Goal: Task Accomplishment & Management: Manage account settings

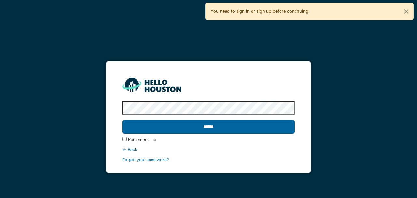
click at [235, 132] on input "******" at bounding box center [209, 127] width 172 height 14
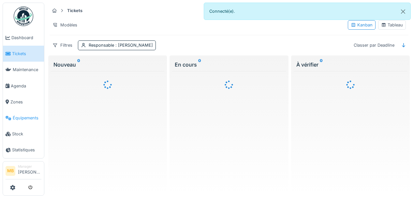
click at [24, 118] on span "Équipements" at bounding box center [27, 118] width 29 height 6
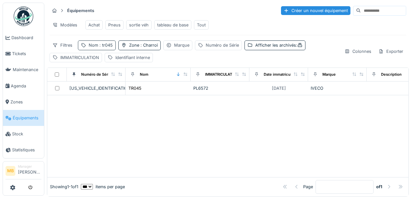
click at [89, 48] on div "Nom : tr045" at bounding box center [101, 45] width 24 height 6
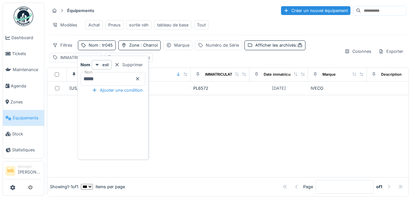
click at [140, 80] on icon at bounding box center [137, 79] width 5 height 4
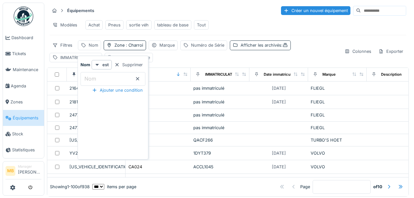
click at [266, 48] on div "Afficher les archivés :" at bounding box center [264, 45] width 47 height 6
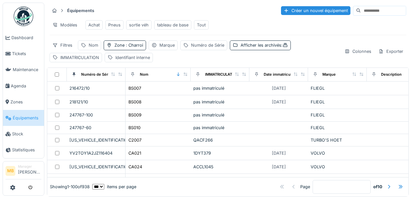
click at [170, 65] on div "Équipements Créer un nouvel équipement Modèles Achat Pneus sortie véh tableau d…" at bounding box center [228, 34] width 362 height 62
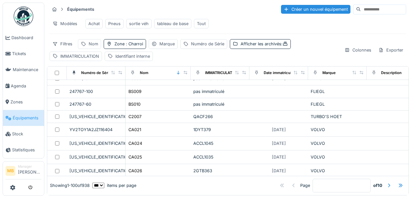
scroll to position [22, 0]
click at [269, 46] on div "Afficher les archivés :" at bounding box center [264, 44] width 47 height 6
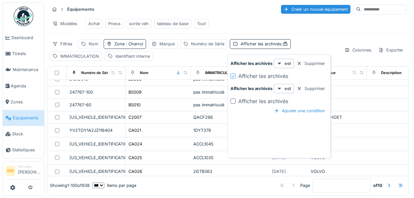
click at [234, 74] on div at bounding box center [233, 76] width 4 height 6
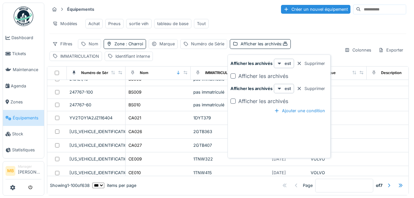
click at [184, 59] on div "Filtres Nom Zone : Charroi Marque Numéro de Série Afficher les archivés : IMMAT…" at bounding box center [194, 50] width 289 height 22
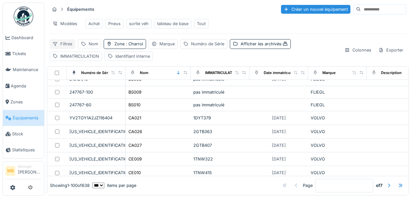
click at [66, 45] on div "Filtres" at bounding box center [63, 43] width 26 height 9
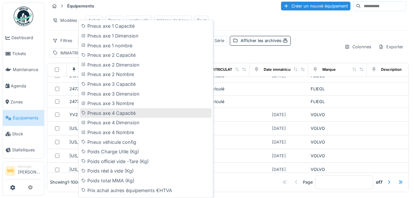
scroll to position [731, 0]
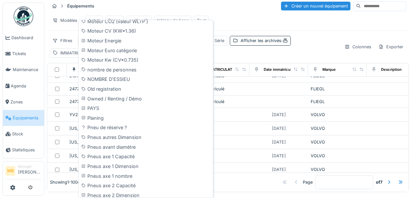
click at [270, 57] on div "Filtres Nom Zone : Charroi Marque Numéro de Série Afficher les archivés : IMMAT…" at bounding box center [194, 47] width 289 height 22
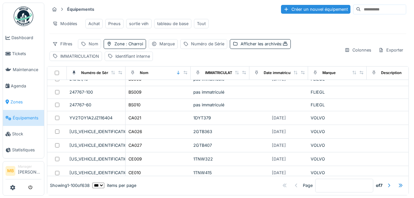
click at [29, 104] on span "Zones" at bounding box center [25, 102] width 31 height 6
click at [29, 117] on span "Équipements" at bounding box center [27, 118] width 29 height 6
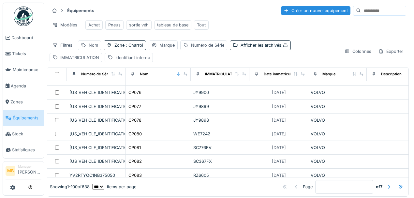
scroll to position [391, 0]
click at [270, 48] on div "Afficher les archivés :" at bounding box center [264, 45] width 47 height 6
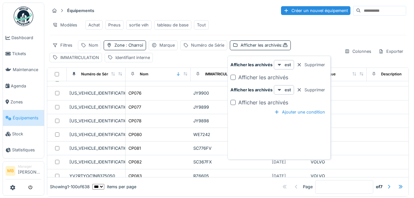
click at [264, 77] on div "Afficher les archivés" at bounding box center [263, 77] width 50 height 8
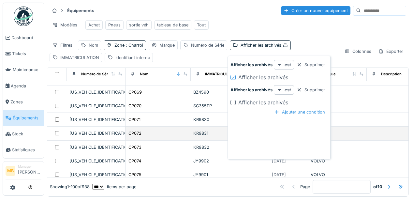
scroll to position [595, 0]
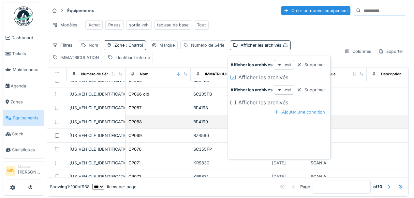
click at [54, 120] on div at bounding box center [57, 122] width 14 height 4
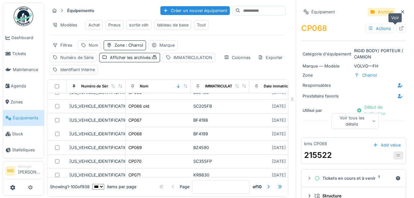
click at [399, 28] on icon at bounding box center [401, 28] width 5 height 4
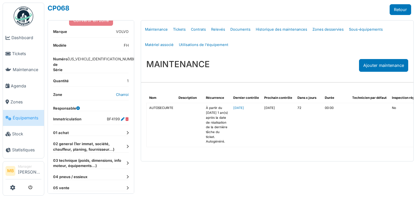
scroll to position [104, 0]
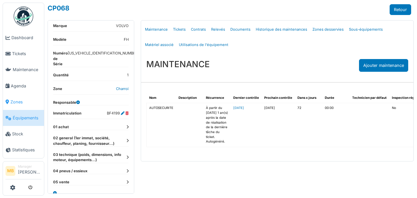
click at [25, 99] on span "Zones" at bounding box center [25, 102] width 31 height 6
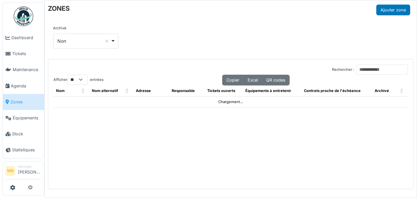
select select "**"
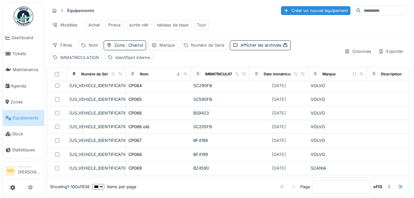
scroll to position [565, 0]
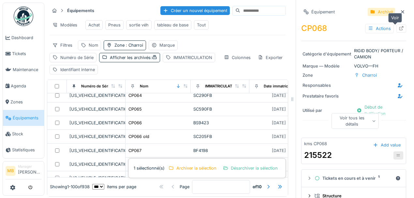
click at [399, 27] on icon at bounding box center [401, 28] width 4 height 4
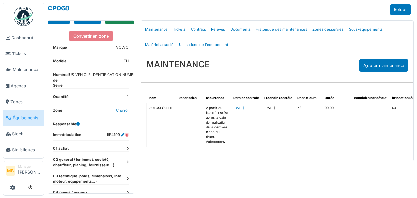
scroll to position [104, 0]
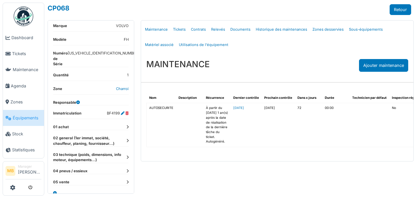
click at [126, 139] on icon at bounding box center [127, 141] width 2 height 4
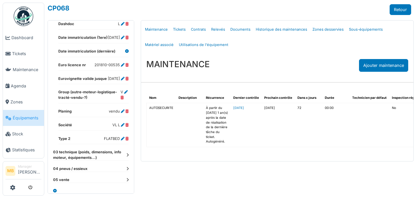
scroll to position [256, 0]
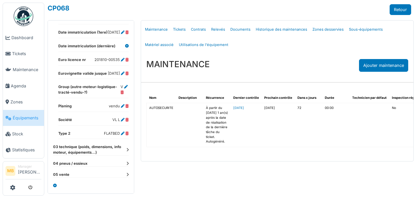
click at [126, 148] on icon at bounding box center [127, 150] width 2 height 4
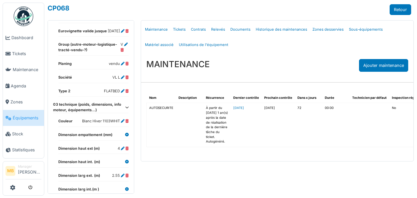
scroll to position [241, 0]
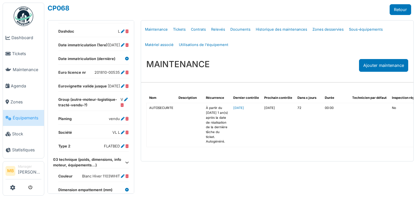
click at [125, 161] on icon at bounding box center [127, 163] width 4 height 4
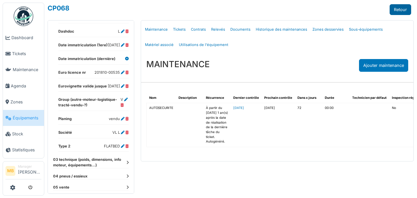
click at [399, 12] on link "Retour" at bounding box center [401, 9] width 22 height 11
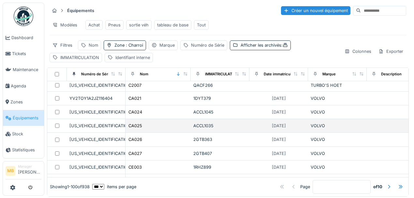
scroll to position [65, 0]
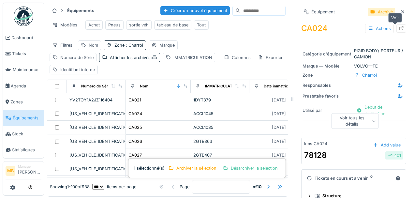
click at [399, 26] on icon at bounding box center [401, 28] width 5 height 4
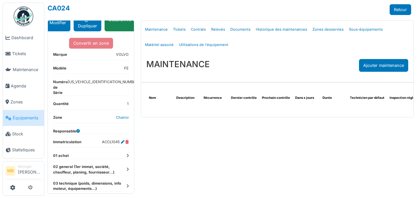
scroll to position [87, 0]
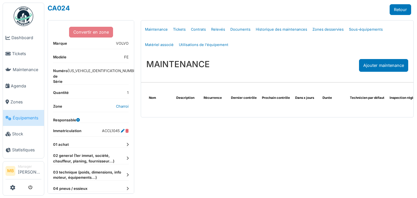
click at [126, 143] on icon at bounding box center [127, 145] width 2 height 4
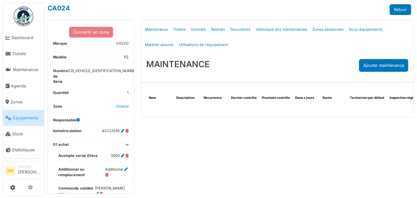
click at [125, 143] on icon at bounding box center [127, 145] width 4 height 4
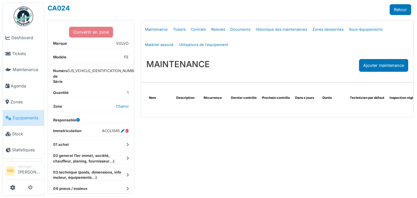
click at [126, 198] on icon at bounding box center [127, 200] width 2 height 4
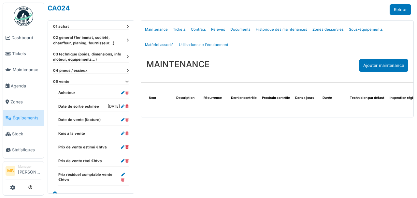
scroll to position [210, 0]
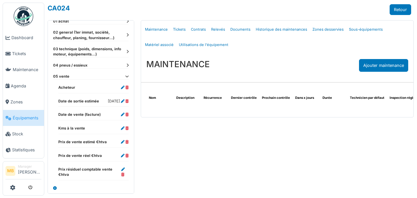
click at [125, 75] on icon at bounding box center [127, 77] width 4 height 4
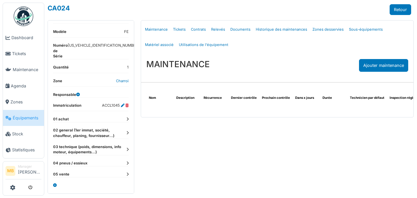
scroll to position [104, 0]
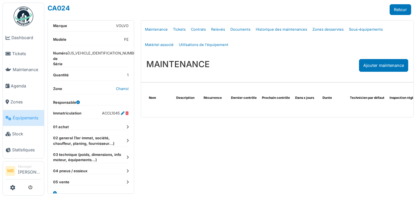
click at [126, 139] on icon at bounding box center [127, 141] width 2 height 4
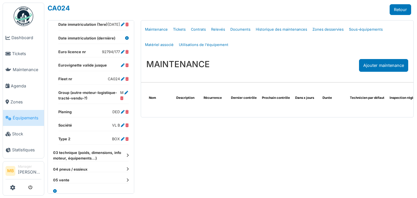
scroll to position [288, 0]
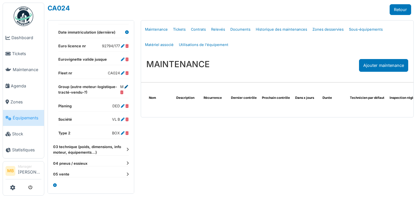
click at [125, 85] on icon at bounding box center [127, 87] width 4 height 4
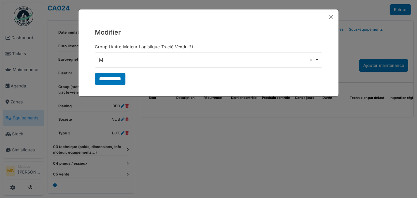
click at [314, 57] on div "M Remove item" at bounding box center [206, 59] width 215 height 7
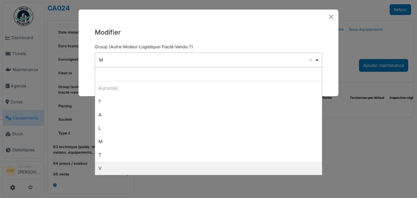
select select "*"
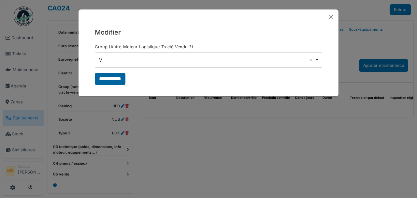
click at [114, 79] on input "**********" at bounding box center [110, 79] width 31 height 12
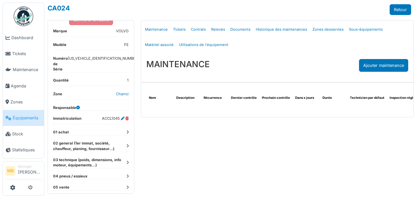
scroll to position [104, 0]
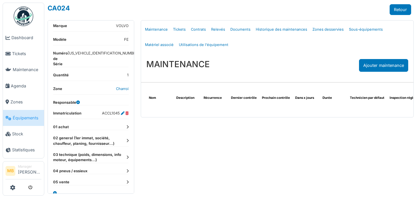
click at [123, 135] on dt "02 general (1er immat, société, chauffeur, planing, fournisseur...)" at bounding box center [91, 140] width 76 height 11
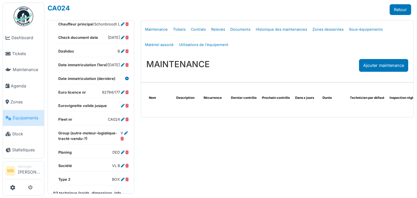
scroll to position [256, 0]
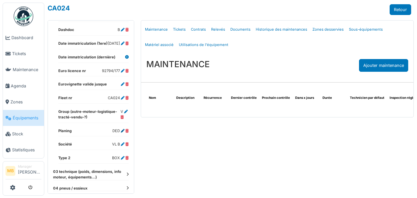
click at [121, 133] on icon at bounding box center [123, 131] width 4 height 4
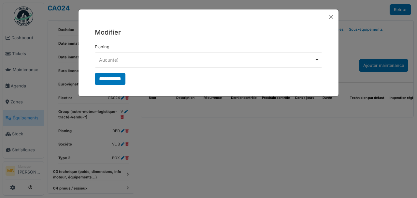
click at [316, 59] on div "Aucun(e) Remove item" at bounding box center [209, 59] width 222 height 9
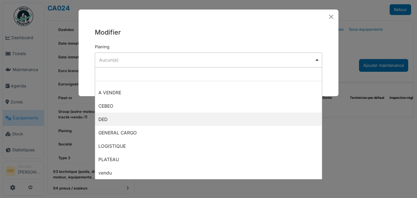
scroll to position [22, 0]
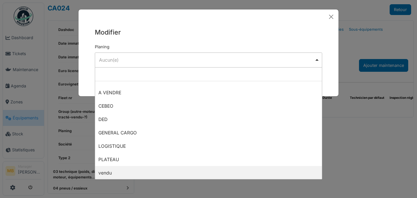
select select "*****"
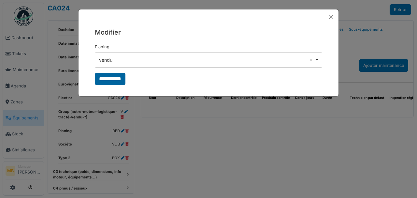
click at [114, 80] on input "**********" at bounding box center [110, 79] width 31 height 12
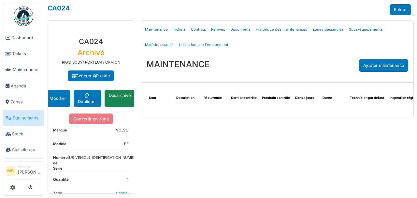
click at [335, 18] on div "**********" at bounding box center [230, 99] width 373 height 198
click at [397, 11] on link "Retour" at bounding box center [401, 9] width 22 height 11
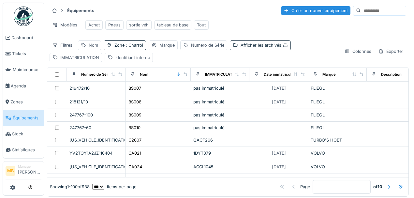
click at [257, 48] on div "Afficher les archivés :" at bounding box center [264, 45] width 47 height 6
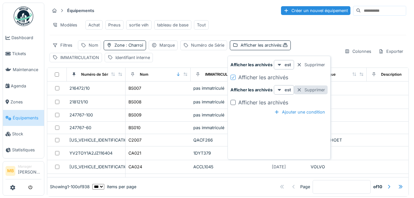
click at [317, 91] on div "Supprimer" at bounding box center [311, 89] width 34 height 9
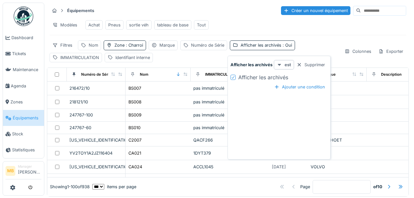
click at [278, 66] on icon at bounding box center [279, 65] width 5 height 4
click at [279, 65] on icon at bounding box center [279, 65] width 3 height 2
click at [233, 76] on icon at bounding box center [233, 77] width 4 height 3
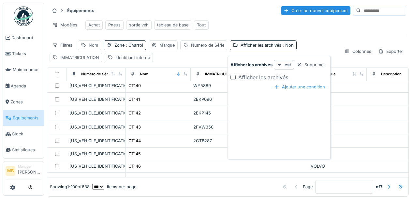
scroll to position [1065, 0]
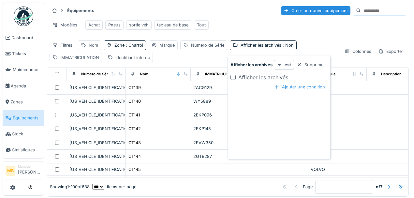
click at [189, 62] on div "Filtres Nom Zone : Charroi Marque Numéro de Série Afficher les archivés : Non I…" at bounding box center [194, 51] width 289 height 22
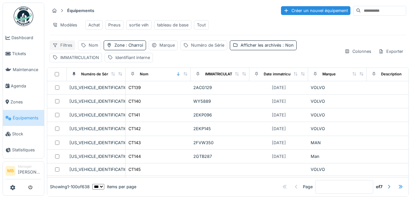
click at [68, 47] on div "Filtres" at bounding box center [63, 44] width 26 height 9
click at [244, 59] on div "Filtres Nom Zone : Charroi Marque Numéro de Série Afficher les archivés : Non I…" at bounding box center [194, 51] width 289 height 22
click at [62, 48] on div "Filtres" at bounding box center [63, 44] width 26 height 9
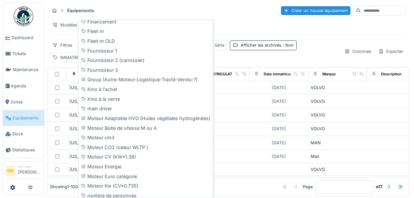
scroll to position [608, 0]
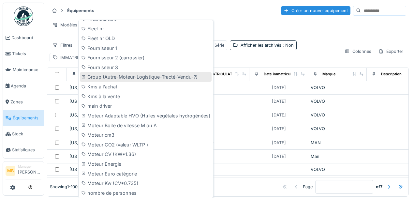
click at [83, 76] on icon at bounding box center [83, 77] width 5 height 4
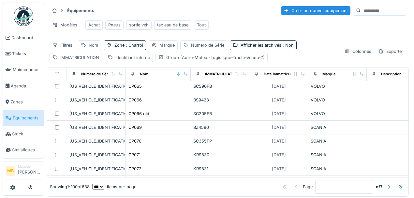
scroll to position [109, 0]
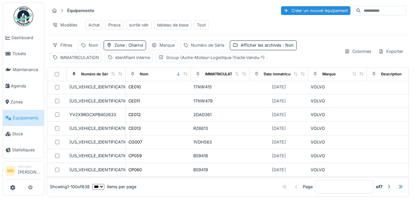
click at [265, 53] on div "Filtres Nom Zone : Charroi Marque Numéro de Série Afficher les archivés : Non I…" at bounding box center [194, 51] width 289 height 22
click at [246, 61] on div "Group (Autre-Moteur-Logistique-Tracté-Vendu-?)" at bounding box center [215, 57] width 98 height 6
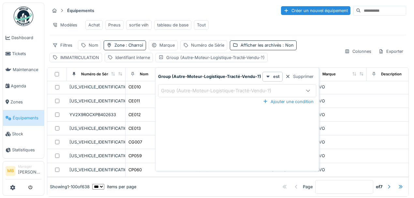
click at [285, 92] on div "Group (Autre-Moteur-Logistique-Tracté-Vendu-?)" at bounding box center [227, 90] width 132 height 7
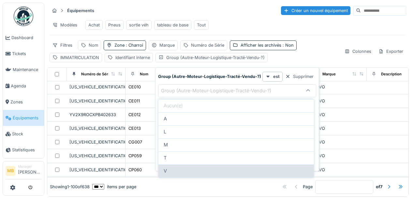
click at [174, 171] on div "V" at bounding box center [236, 170] width 145 height 7
type input "*"
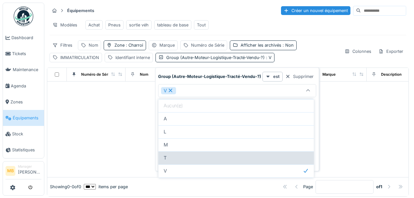
scroll to position [0, 0]
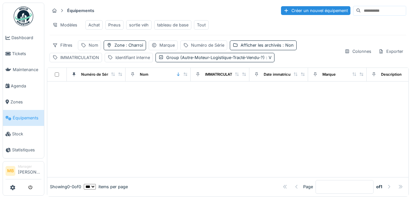
click at [97, 126] on div at bounding box center [227, 129] width 361 height 96
click at [261, 48] on div "Afficher les archivés : Non" at bounding box center [267, 45] width 53 height 6
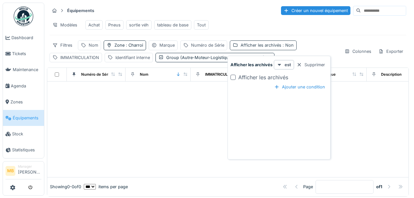
click at [261, 48] on div "Afficher les archivés : Non" at bounding box center [267, 45] width 53 height 6
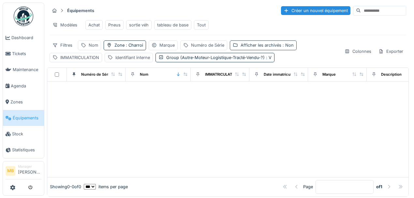
click at [235, 47] on icon at bounding box center [235, 45] width 5 height 4
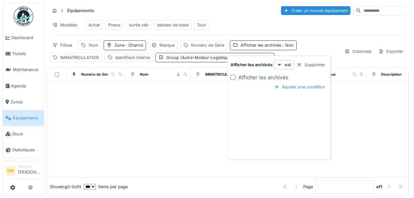
click at [236, 75] on div "Afficher les archivés" at bounding box center [278, 77] width 97 height 8
click at [236, 77] on div "Afficher les archivés" at bounding box center [278, 77] width 97 height 8
click at [234, 77] on div at bounding box center [232, 77] width 5 height 5
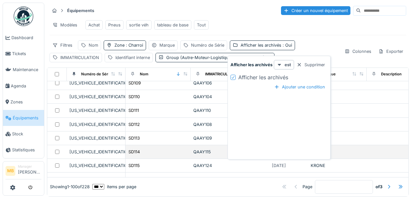
scroll to position [1251, 0]
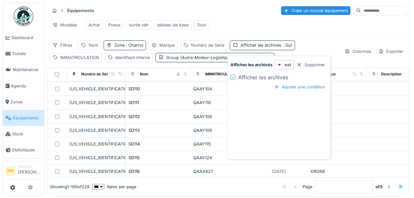
click at [309, 46] on div "Filtres Nom Zone : Charroi Marque Numéro de Série Afficher les archivés : Oui I…" at bounding box center [194, 51] width 289 height 22
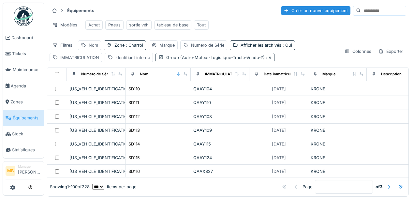
click at [267, 60] on span ": V" at bounding box center [268, 57] width 7 height 5
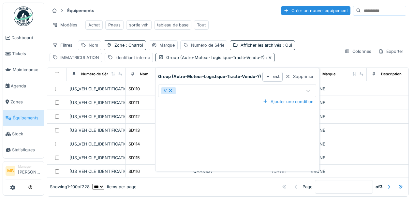
click at [173, 91] on icon at bounding box center [171, 90] width 6 height 5
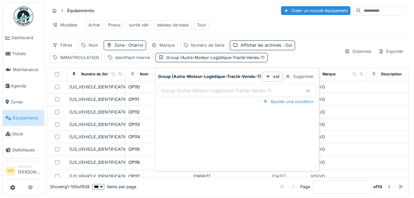
scroll to position [1241, 0]
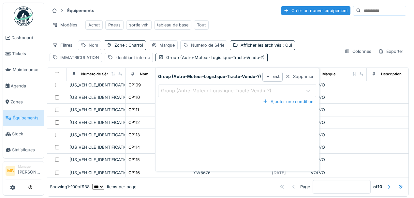
click at [285, 91] on div "Group (Autre-Moteur-Logistique-Tracté-Vendu-?)" at bounding box center [227, 90] width 132 height 7
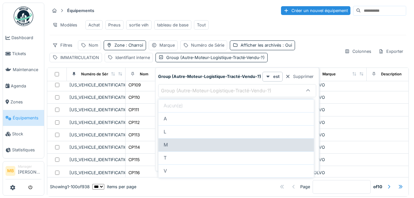
click at [179, 148] on div "M" at bounding box center [235, 144] width 155 height 13
type input "*"
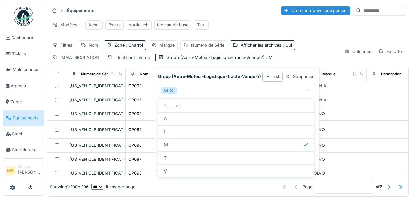
scroll to position [548, 0]
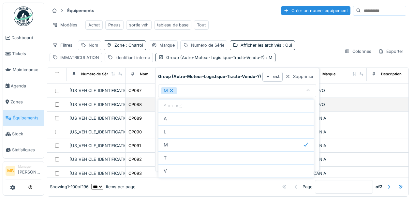
click at [372, 98] on td at bounding box center [396, 105] width 59 height 14
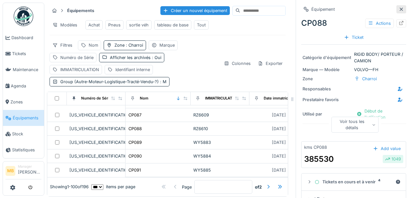
click at [399, 9] on icon at bounding box center [401, 9] width 5 height 4
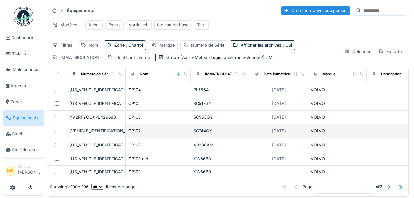
scroll to position [787, 0]
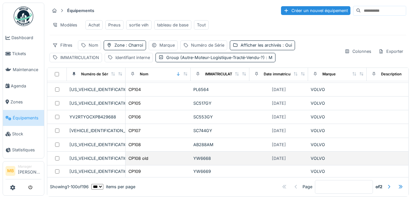
click at [59, 156] on div at bounding box center [57, 158] width 14 height 4
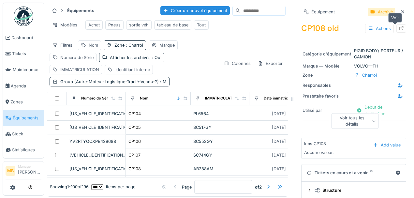
click at [399, 29] on icon at bounding box center [401, 28] width 5 height 4
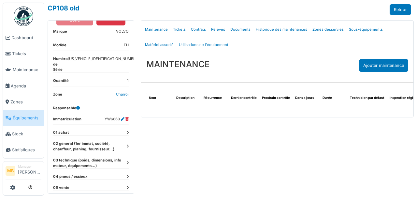
scroll to position [109, 0]
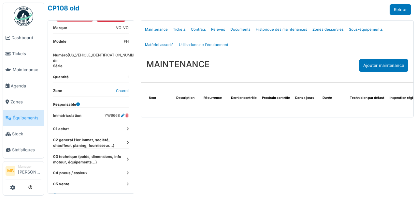
click at [126, 141] on icon at bounding box center [127, 143] width 2 height 4
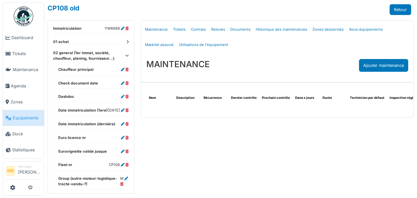
scroll to position [217, 0]
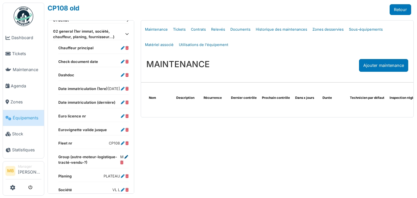
click at [125, 155] on icon at bounding box center [127, 157] width 4 height 4
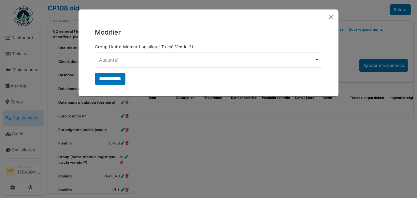
click at [317, 63] on div "Aucun(e) Remove item" at bounding box center [209, 59] width 222 height 9
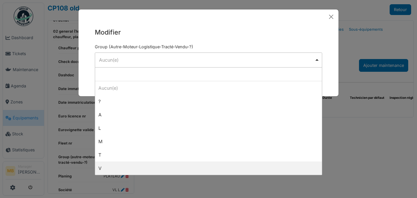
select select "*"
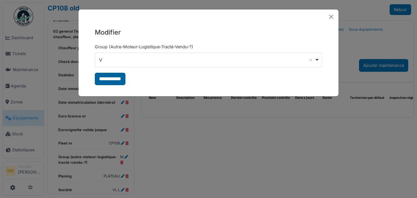
click at [115, 79] on input "**********" at bounding box center [110, 79] width 31 height 12
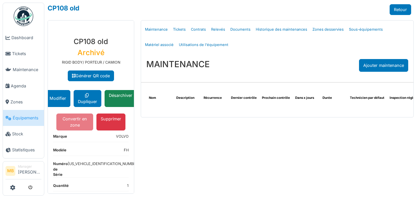
click at [104, 80] on link "Générer QR code" at bounding box center [91, 75] width 46 height 11
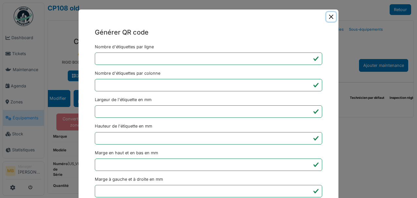
click at [334, 16] on button "Close" at bounding box center [331, 16] width 9 height 9
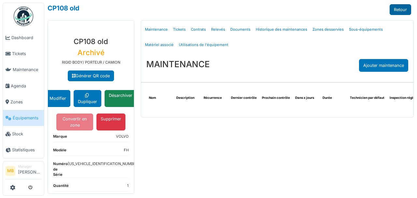
click at [400, 9] on link "Retour" at bounding box center [401, 9] width 22 height 11
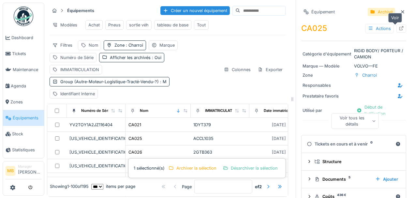
click at [399, 27] on icon at bounding box center [401, 28] width 5 height 4
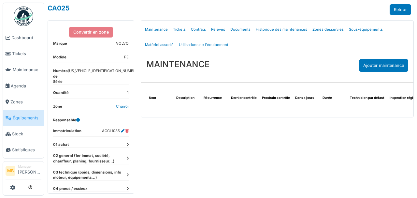
scroll to position [104, 0]
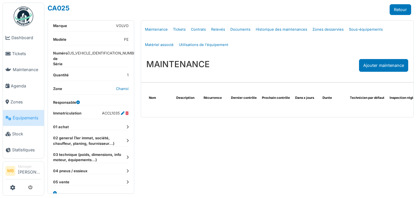
click at [126, 139] on icon at bounding box center [127, 141] width 2 height 4
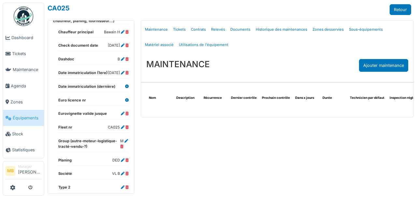
scroll to position [235, 0]
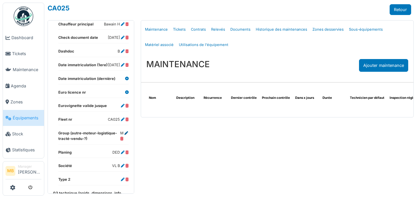
click at [125, 133] on icon at bounding box center [127, 133] width 4 height 4
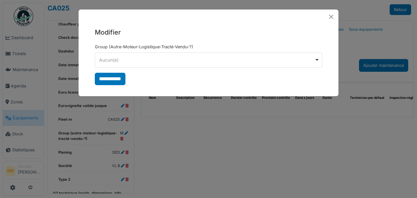
click at [318, 61] on div "Aucun(e) Remove item" at bounding box center [209, 59] width 222 height 9
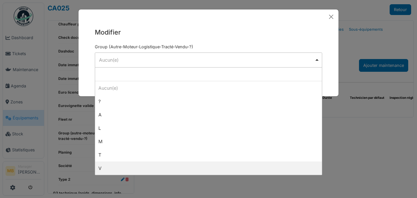
select select "*"
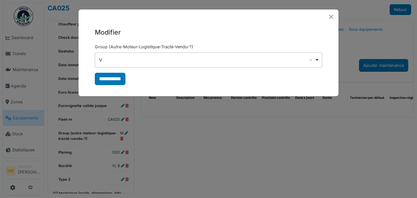
click at [113, 74] on input "**********" at bounding box center [110, 79] width 31 height 12
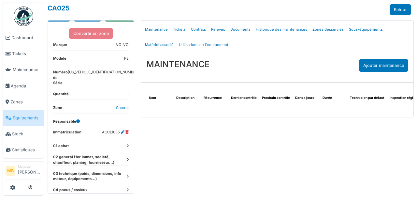
scroll to position [104, 0]
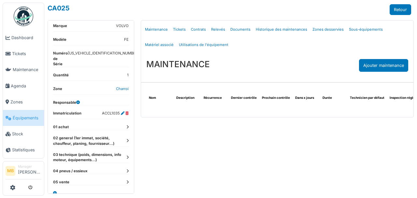
click at [126, 139] on icon at bounding box center [127, 141] width 2 height 4
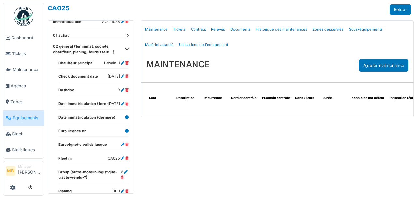
scroll to position [235, 0]
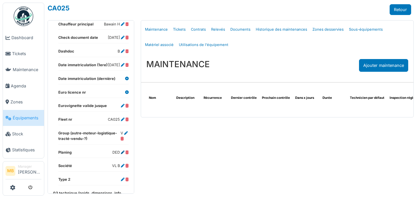
click at [121, 151] on icon at bounding box center [123, 153] width 4 height 4
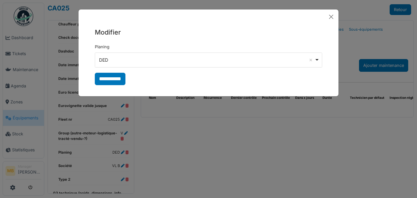
click at [293, 60] on div "DED Remove item" at bounding box center [206, 59] width 215 height 7
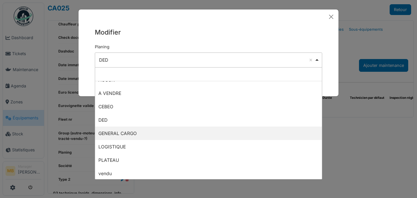
scroll to position [22, 0]
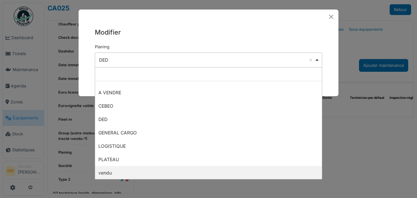
select select "*****"
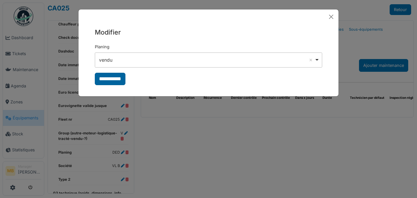
click at [108, 77] on input "**********" at bounding box center [110, 79] width 31 height 12
click at [333, 19] on button "Close" at bounding box center [331, 16] width 9 height 9
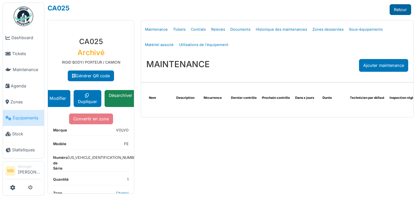
click at [400, 9] on link "Retour" at bounding box center [401, 9] width 22 height 11
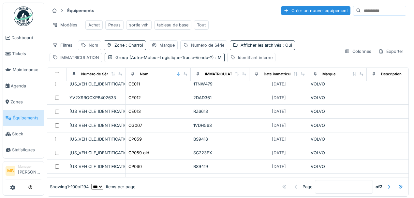
scroll to position [109, 0]
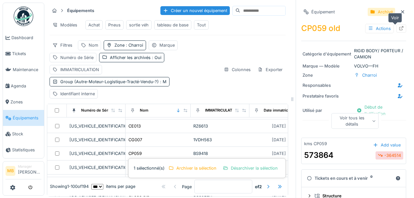
click at [399, 27] on icon at bounding box center [401, 28] width 4 height 4
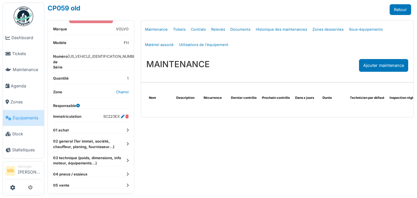
scroll to position [104, 0]
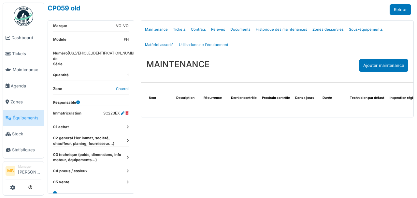
click at [126, 139] on icon at bounding box center [127, 141] width 2 height 4
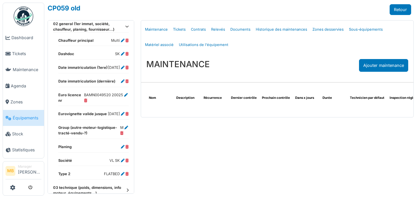
scroll to position [235, 0]
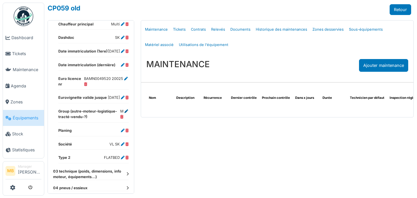
click at [125, 111] on icon at bounding box center [127, 112] width 4 height 4
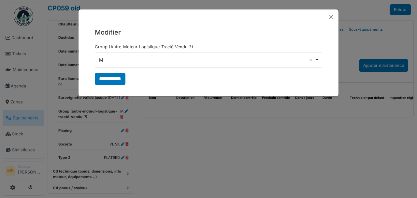
click at [320, 61] on div "* M Remove item" at bounding box center [209, 59] width 228 height 15
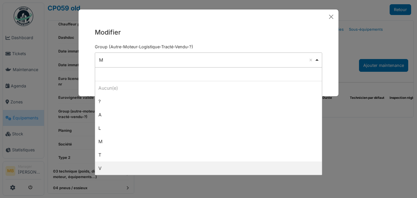
select select "*"
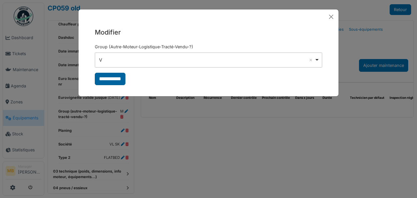
click at [116, 81] on input "**********" at bounding box center [110, 79] width 31 height 12
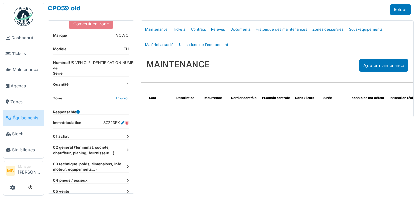
scroll to position [104, 0]
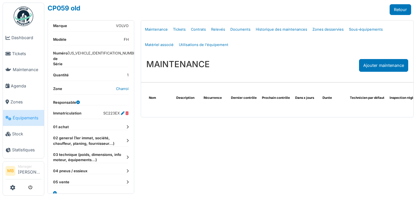
click at [126, 139] on icon at bounding box center [127, 141] width 2 height 4
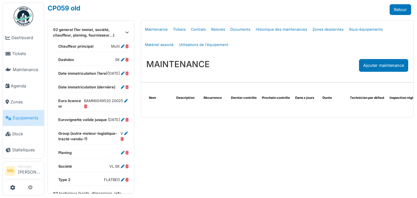
scroll to position [213, 0]
click at [121, 152] on icon at bounding box center [123, 153] width 4 height 4
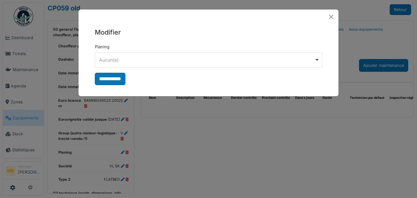
click at [321, 60] on div "******** Aucun(e) Remove item" at bounding box center [209, 59] width 228 height 15
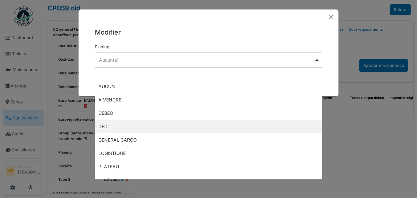
scroll to position [22, 0]
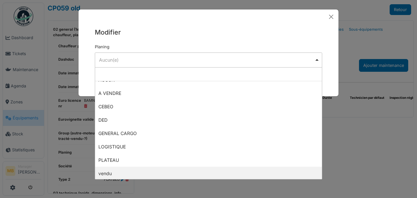
select select "*****"
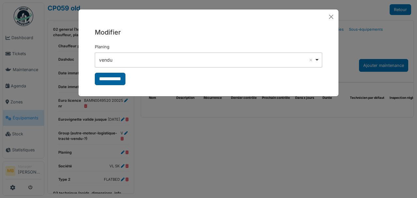
click at [108, 79] on input "**********" at bounding box center [110, 79] width 31 height 12
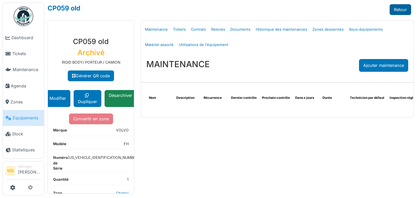
click at [396, 10] on link "Retour" at bounding box center [401, 9] width 22 height 11
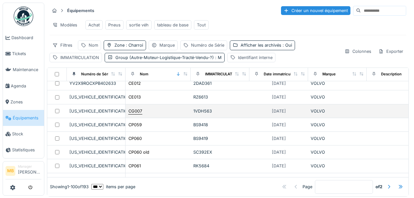
scroll to position [109, 0]
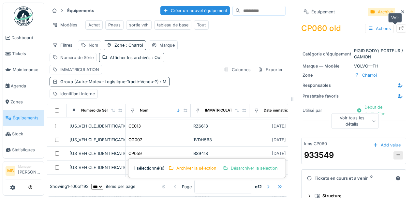
click at [399, 29] on icon at bounding box center [401, 28] width 5 height 4
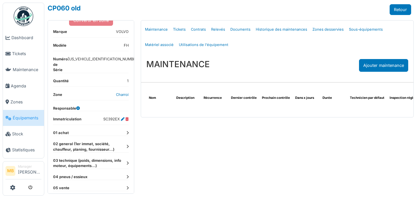
scroll to position [104, 0]
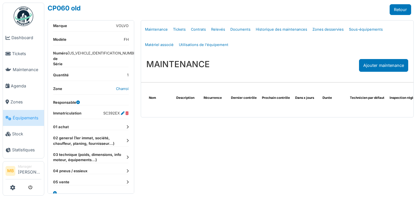
click at [126, 139] on icon at bounding box center [127, 141] width 2 height 4
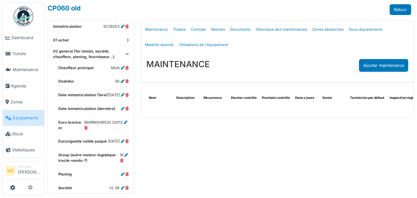
scroll to position [213, 0]
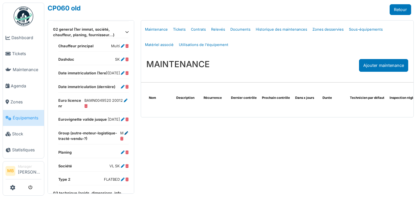
click at [125, 133] on icon at bounding box center [127, 133] width 4 height 4
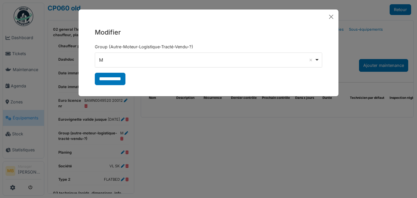
click at [318, 62] on div "M Remove item" at bounding box center [209, 59] width 222 height 9
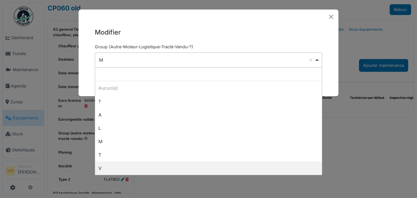
select select "*"
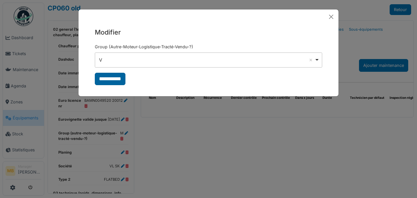
click at [116, 81] on input "**********" at bounding box center [110, 79] width 31 height 12
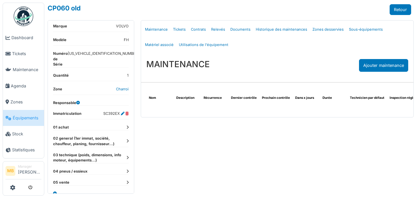
scroll to position [104, 0]
click at [126, 139] on icon at bounding box center [127, 141] width 2 height 4
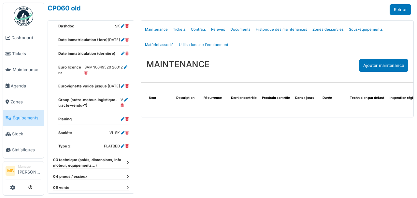
scroll to position [256, 0]
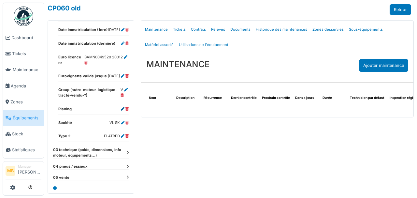
click at [121, 109] on icon at bounding box center [123, 109] width 4 height 4
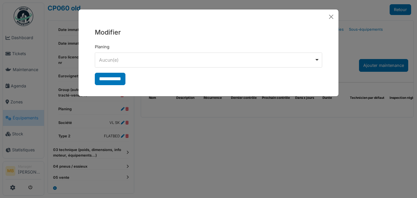
click at [295, 57] on div "Aucun(e) Remove item" at bounding box center [206, 59] width 215 height 7
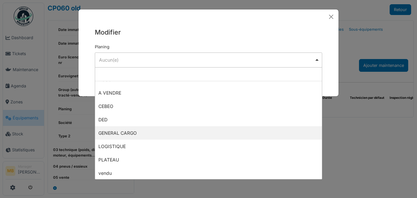
scroll to position [22, 0]
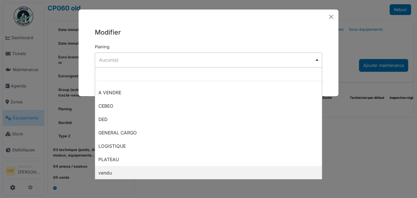
select select "*****"
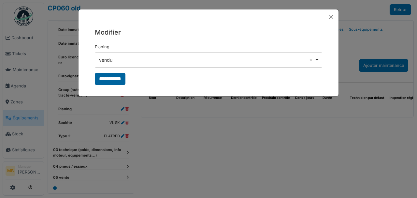
click at [111, 81] on input "**********" at bounding box center [110, 79] width 31 height 12
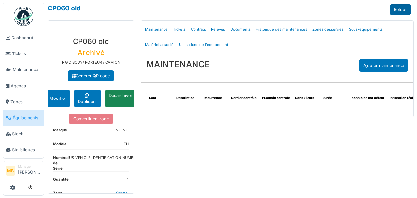
click at [400, 10] on link "Retour" at bounding box center [401, 9] width 22 height 11
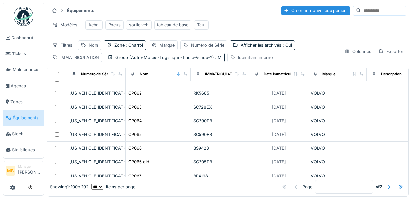
scroll to position [196, 0]
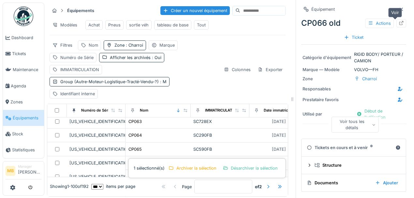
click at [399, 23] on div at bounding box center [401, 23] width 10 height 8
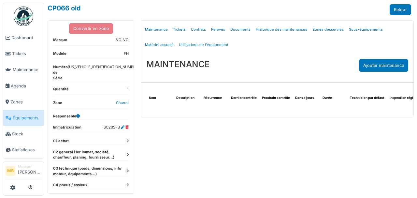
scroll to position [87, 0]
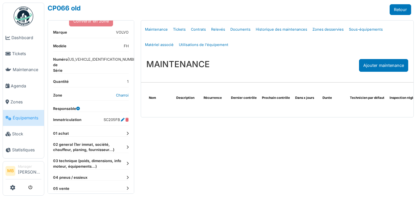
click at [126, 137] on div "**********" at bounding box center [91, 76] width 86 height 262
click at [126, 145] on icon at bounding box center [127, 147] width 2 height 4
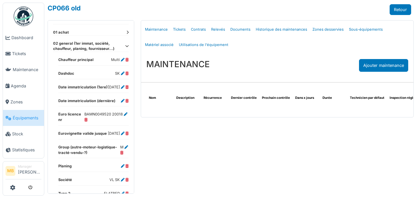
scroll to position [196, 0]
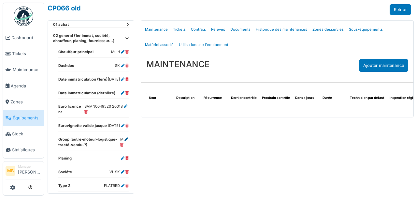
click at [125, 138] on icon at bounding box center [127, 140] width 4 height 4
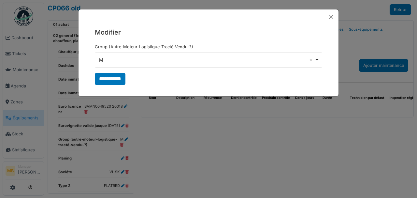
click at [316, 59] on div "M Remove item" at bounding box center [209, 59] width 222 height 9
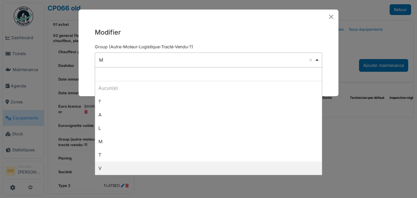
select select "*"
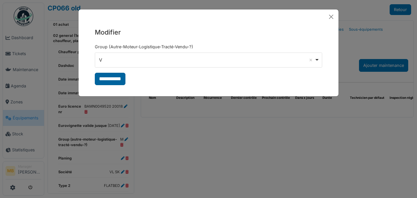
click at [112, 80] on input "**********" at bounding box center [110, 79] width 31 height 12
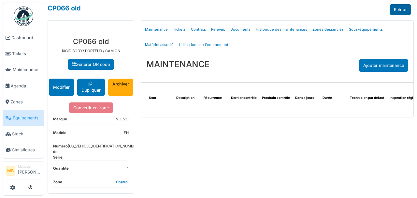
click at [398, 12] on link "Retour" at bounding box center [401, 9] width 22 height 11
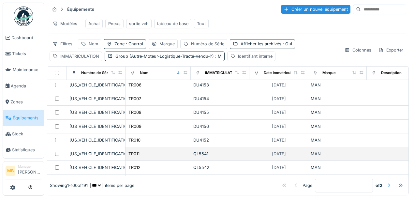
scroll to position [1243, 0]
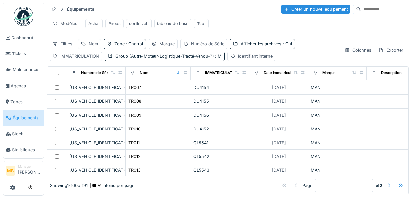
click at [386, 182] on div at bounding box center [388, 185] width 5 height 6
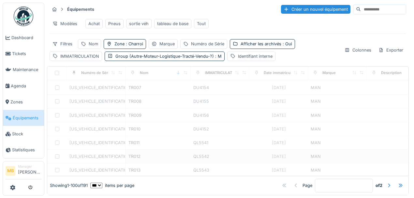
type input "*"
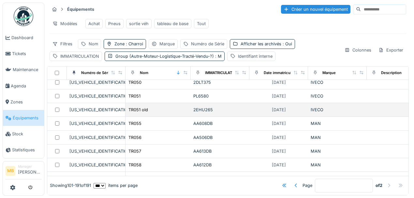
scroll to position [409, 0]
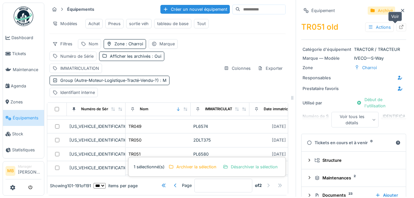
click at [399, 25] on icon at bounding box center [401, 27] width 5 height 4
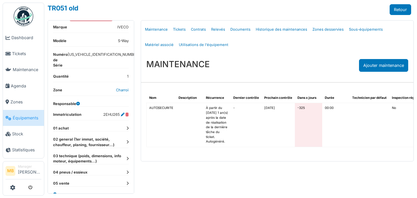
scroll to position [104, 0]
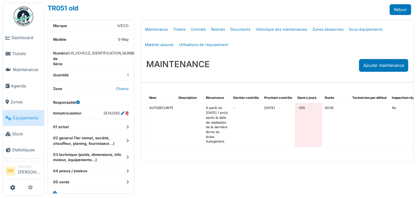
click at [126, 139] on icon at bounding box center [127, 141] width 2 height 4
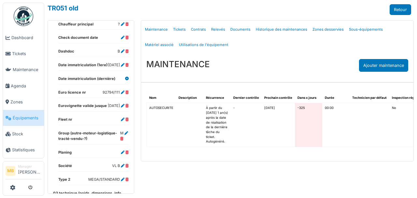
scroll to position [256, 0]
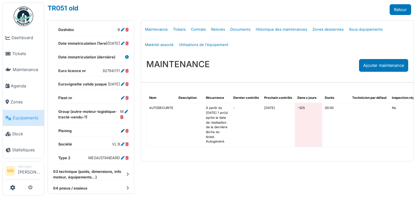
click at [121, 129] on icon at bounding box center [123, 131] width 4 height 4
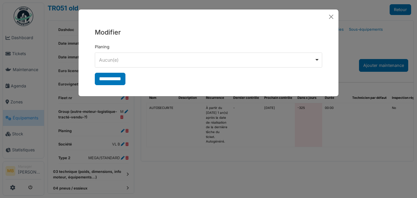
click at [305, 62] on div "Aucun(e) Remove item" at bounding box center [206, 59] width 215 height 7
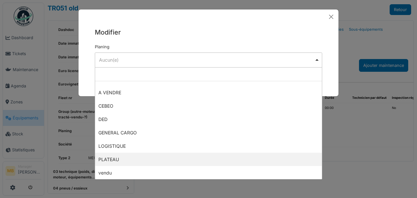
scroll to position [22, 0]
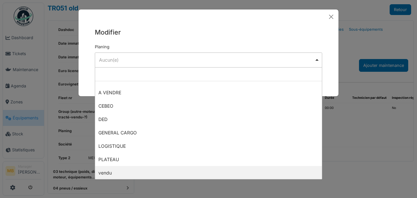
select select "*****"
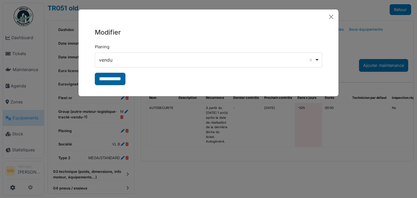
click at [112, 84] on input "**********" at bounding box center [110, 79] width 31 height 12
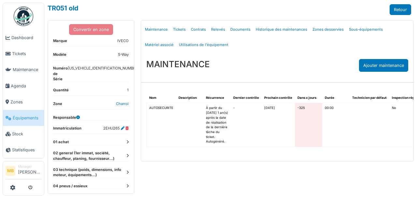
scroll to position [104, 0]
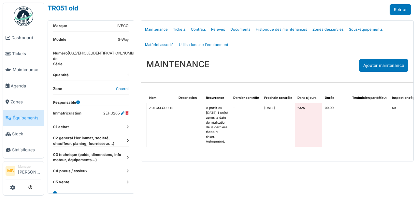
click at [126, 130] on div "**********" at bounding box center [91, 64] width 86 height 273
click at [126, 139] on icon at bounding box center [127, 141] width 2 height 4
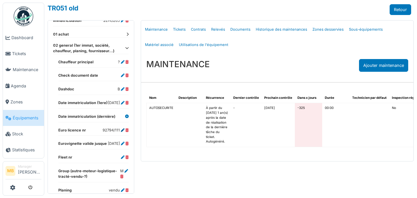
scroll to position [235, 0]
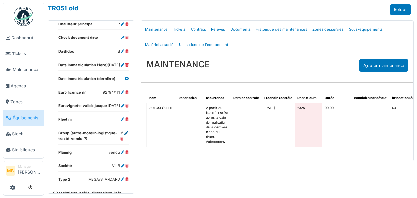
click at [125, 131] on icon at bounding box center [127, 133] width 4 height 4
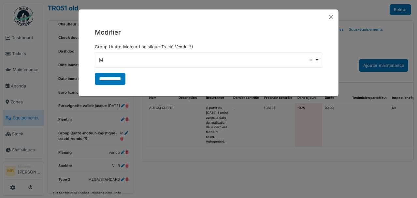
click at [319, 60] on div "M Remove item" at bounding box center [209, 59] width 222 height 9
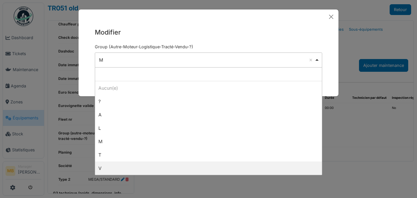
select select "*"
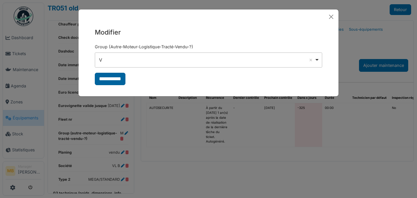
click at [113, 81] on input "**********" at bounding box center [110, 79] width 31 height 12
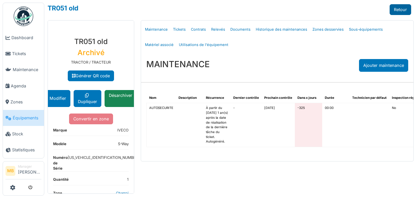
click at [404, 8] on link "Retour" at bounding box center [401, 9] width 22 height 11
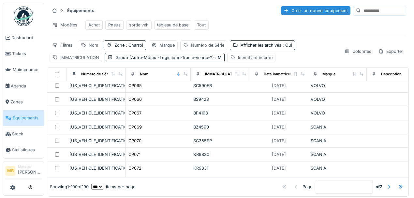
scroll to position [239, 0]
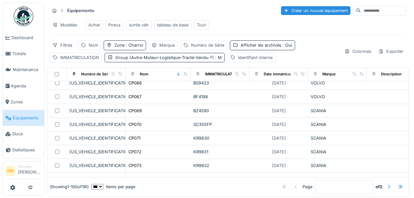
click at [386, 184] on div at bounding box center [388, 187] width 5 height 6
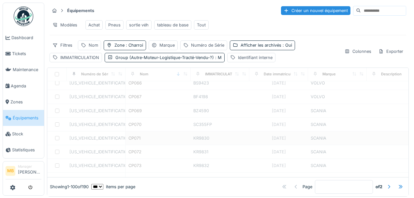
type input "*"
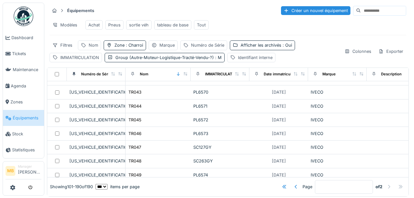
scroll to position [304, 0]
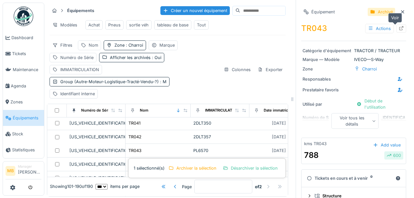
click at [399, 25] on div at bounding box center [401, 28] width 5 height 6
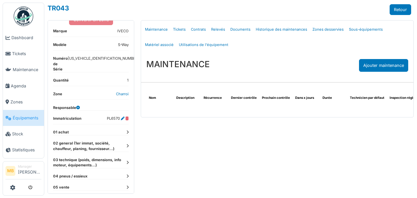
scroll to position [104, 0]
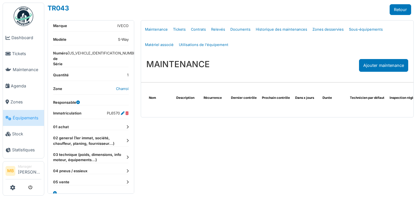
click at [123, 135] on dt "02 general (1er immat, société, chauffeur, planing, fournisseur...)" at bounding box center [91, 140] width 76 height 11
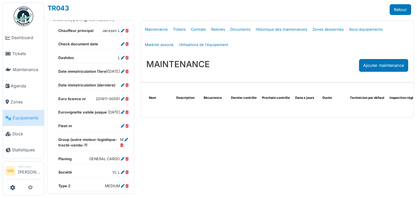
scroll to position [256, 0]
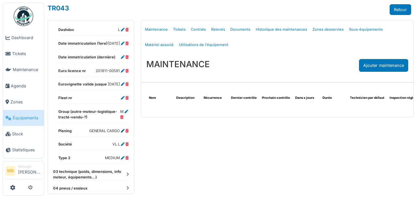
click at [121, 130] on icon at bounding box center [123, 131] width 4 height 4
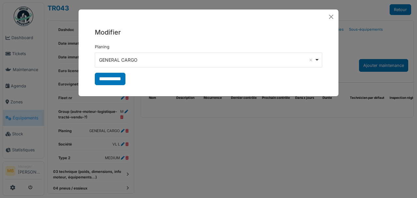
click at [316, 60] on div "GENERAL CARGO Remove item" at bounding box center [209, 59] width 222 height 9
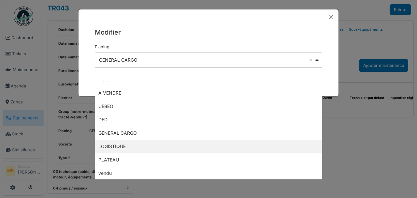
scroll to position [22, 0]
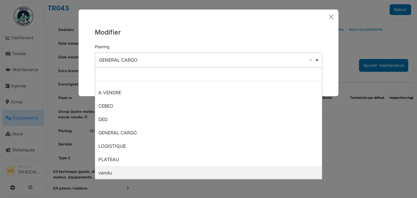
select select "*****"
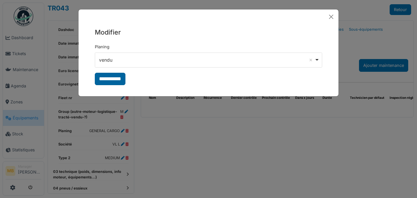
click at [113, 81] on input "**********" at bounding box center [110, 79] width 31 height 12
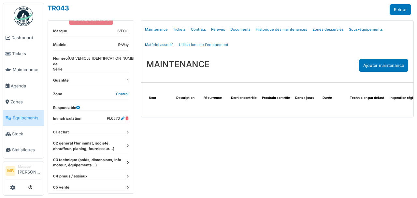
scroll to position [104, 0]
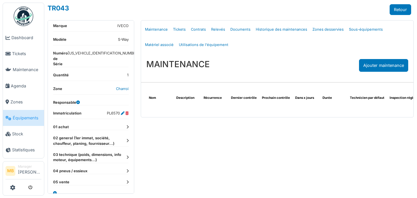
click at [126, 130] on div "**********" at bounding box center [91, 64] width 86 height 273
click at [126, 139] on icon at bounding box center [127, 141] width 2 height 4
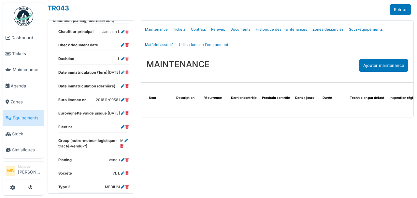
scroll to position [235, 0]
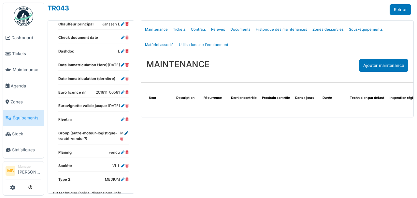
click at [125, 133] on icon at bounding box center [127, 133] width 4 height 4
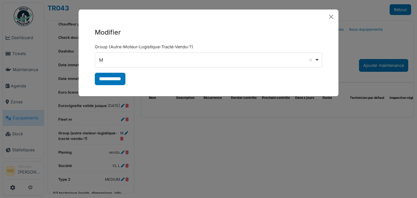
click at [318, 62] on div "M Remove item" at bounding box center [209, 59] width 222 height 9
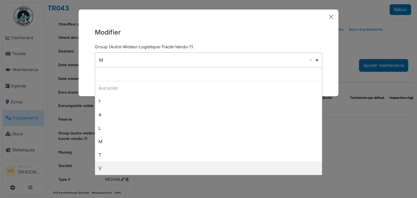
select select "*"
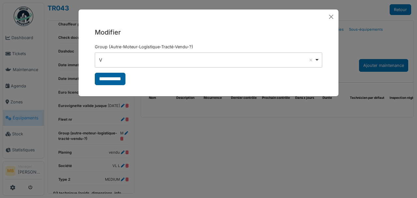
click at [111, 80] on input "**********" at bounding box center [110, 79] width 31 height 12
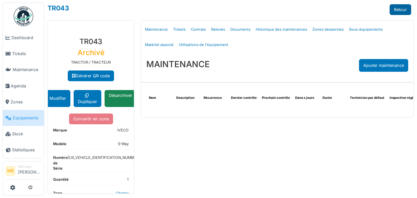
click at [400, 7] on link "Retour" at bounding box center [401, 9] width 22 height 11
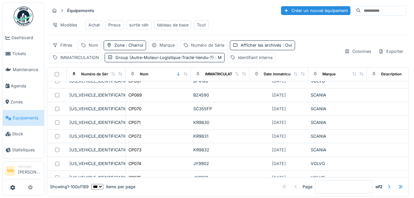
scroll to position [304, 0]
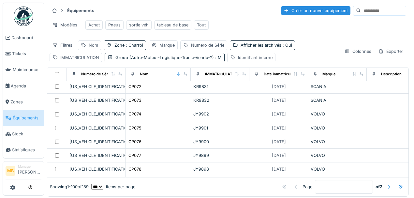
click at [386, 184] on div at bounding box center [388, 187] width 5 height 6
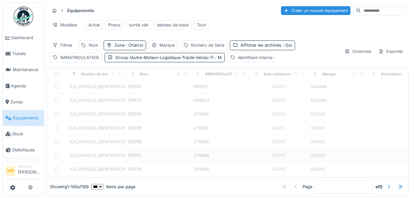
type input "*"
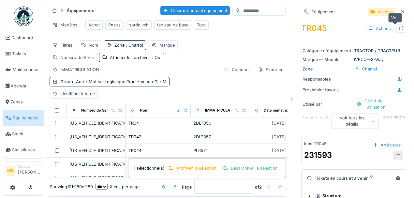
click at [399, 27] on icon at bounding box center [401, 28] width 5 height 4
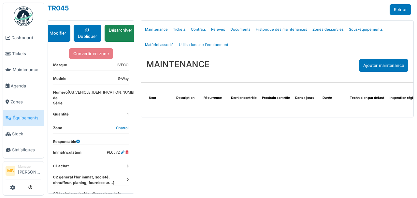
scroll to position [104, 0]
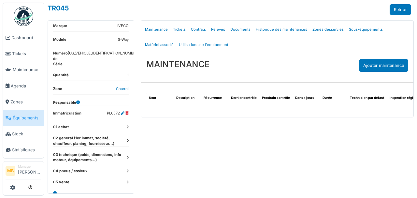
click at [126, 139] on icon at bounding box center [127, 141] width 2 height 4
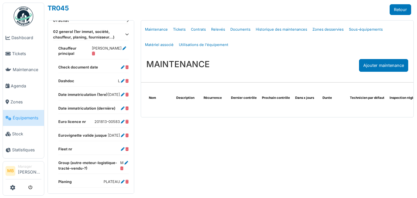
scroll to position [213, 0]
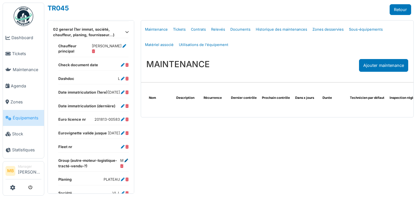
click at [125, 160] on icon at bounding box center [127, 161] width 4 height 4
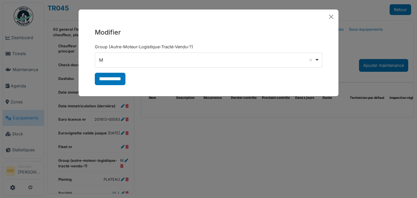
click at [318, 61] on div "M Remove item" at bounding box center [209, 59] width 222 height 9
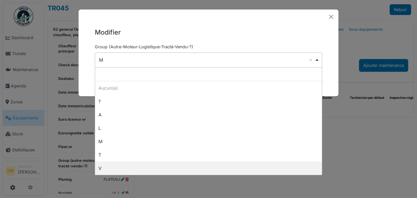
select select "*"
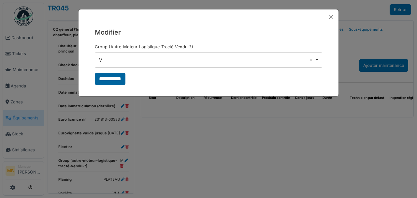
click at [115, 78] on input "**********" at bounding box center [110, 79] width 31 height 12
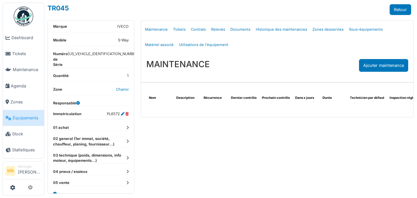
scroll to position [104, 0]
click at [126, 139] on icon at bounding box center [127, 141] width 2 height 4
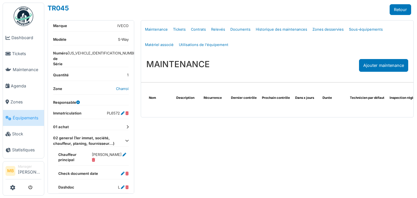
click at [125, 139] on icon at bounding box center [127, 141] width 4 height 4
click at [126, 139] on icon at bounding box center [127, 141] width 2 height 4
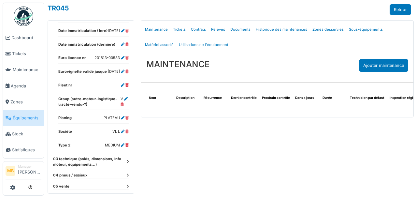
scroll to position [278, 0]
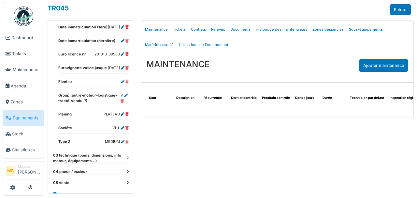
click at [121, 113] on icon at bounding box center [123, 114] width 4 height 4
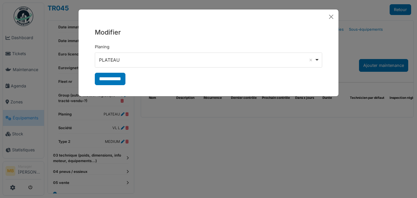
click at [317, 60] on div "PLATEAU Remove item" at bounding box center [209, 59] width 222 height 9
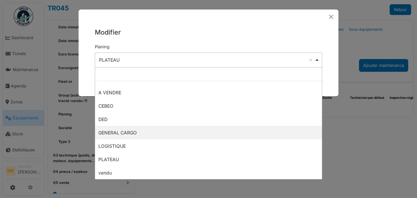
scroll to position [22, 0]
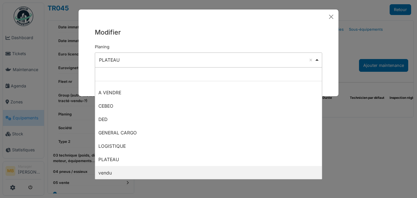
select select "*****"
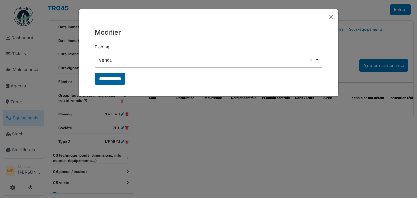
click at [111, 78] on input "**********" at bounding box center [110, 79] width 31 height 12
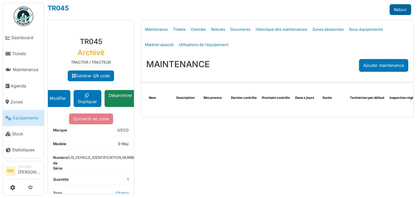
click at [401, 8] on link "Retour" at bounding box center [401, 9] width 22 height 11
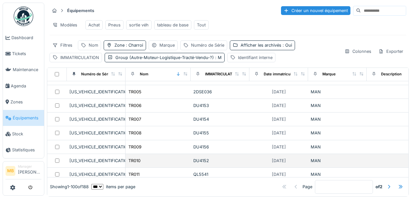
scroll to position [1243, 0]
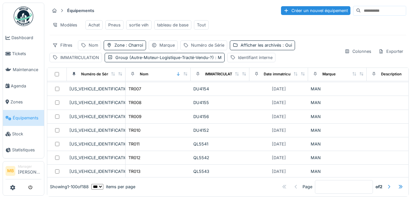
click at [386, 184] on div at bounding box center [388, 187] width 5 height 6
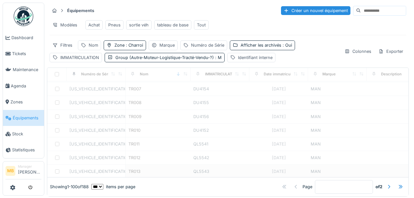
type input "*"
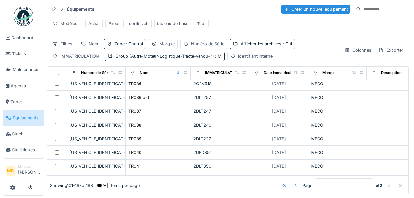
scroll to position [217, 0]
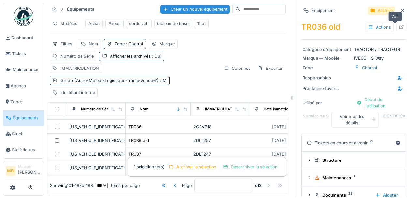
click at [399, 25] on icon at bounding box center [401, 27] width 5 height 4
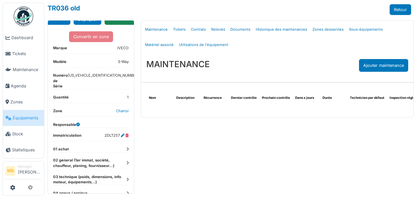
scroll to position [104, 0]
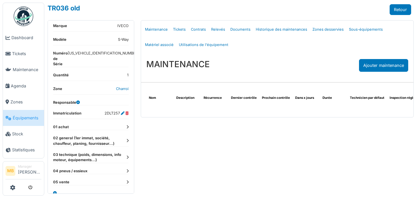
click at [126, 139] on icon at bounding box center [127, 141] width 2 height 4
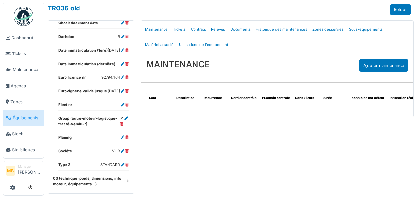
scroll to position [256, 0]
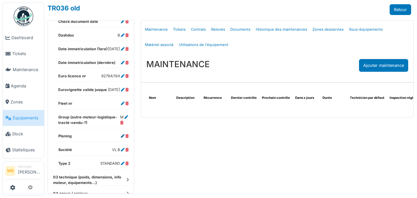
click at [121, 134] on icon at bounding box center [123, 136] width 4 height 4
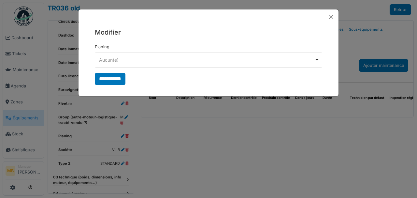
click at [319, 63] on div "Aucun(e) Remove item" at bounding box center [209, 59] width 222 height 9
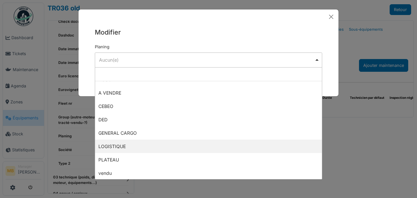
scroll to position [22, 0]
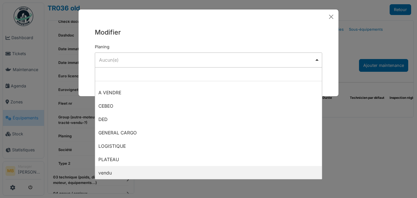
select select "*****"
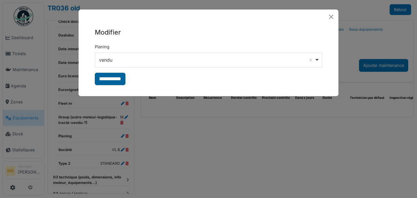
click at [109, 80] on input "**********" at bounding box center [110, 79] width 31 height 12
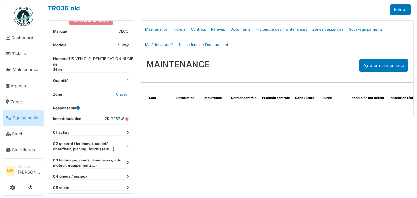
scroll to position [104, 0]
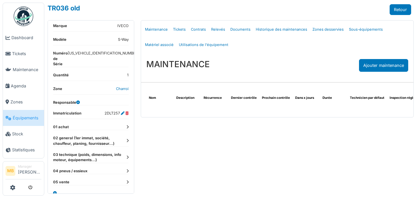
click at [126, 139] on icon at bounding box center [127, 141] width 2 height 4
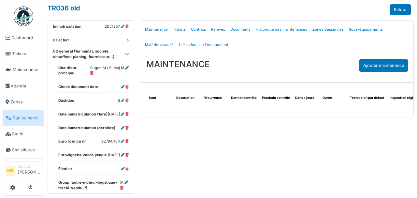
scroll to position [235, 0]
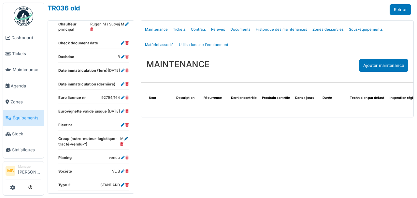
click at [125, 138] on icon at bounding box center [127, 139] width 4 height 4
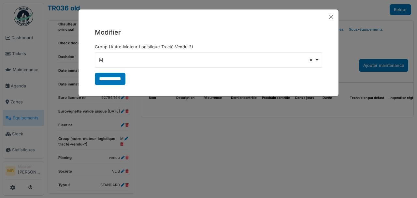
drag, startPoint x: 318, startPoint y: 60, endPoint x: 309, endPoint y: 62, distance: 8.8
click at [317, 60] on div "M Remove item" at bounding box center [209, 59] width 222 height 9
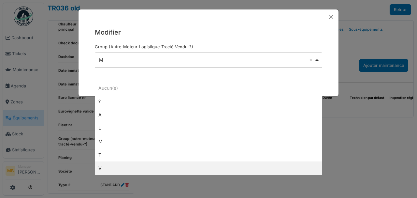
select select "*"
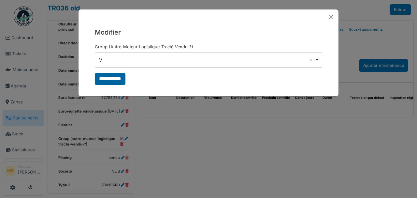
click at [117, 79] on input "**********" at bounding box center [110, 79] width 31 height 12
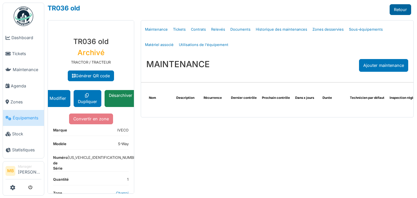
click at [407, 9] on link "Retour" at bounding box center [401, 9] width 22 height 11
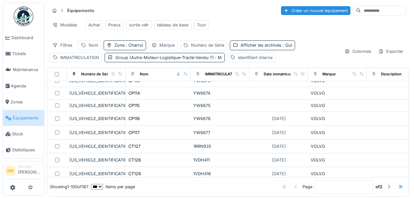
scroll to position [891, 0]
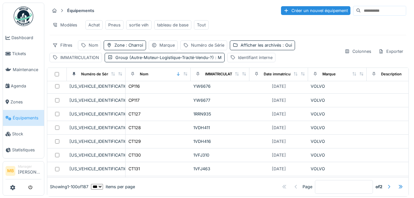
click at [386, 184] on div at bounding box center [388, 187] width 5 height 6
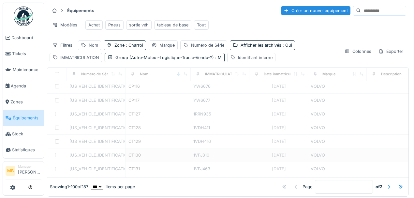
type input "*"
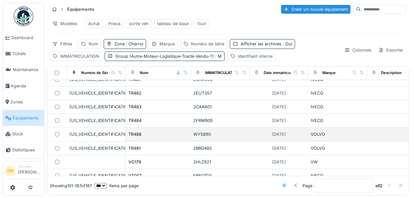
scroll to position [5, 0]
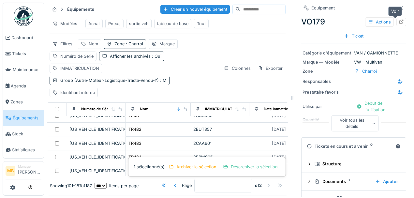
click at [399, 20] on icon at bounding box center [401, 22] width 4 height 4
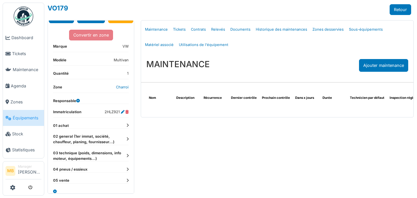
scroll to position [80, 0]
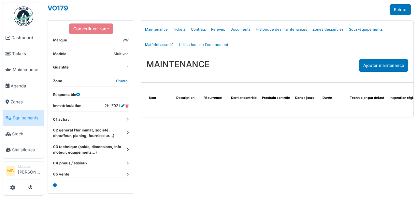
click at [126, 131] on icon at bounding box center [127, 133] width 2 height 4
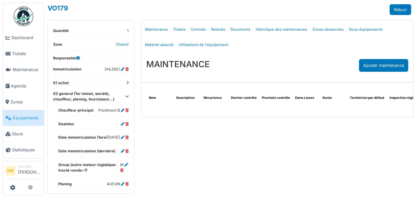
scroll to position [123, 0]
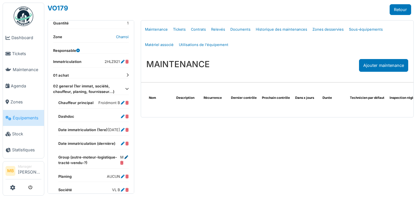
click at [125, 159] on icon at bounding box center [127, 157] width 4 height 4
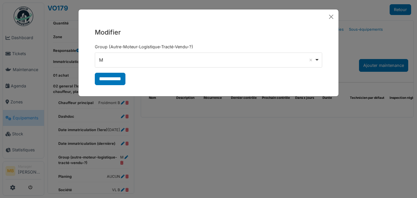
click at [317, 59] on div "M Remove item" at bounding box center [209, 59] width 222 height 9
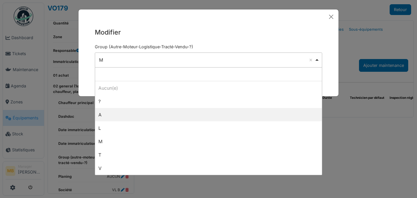
select select "*"
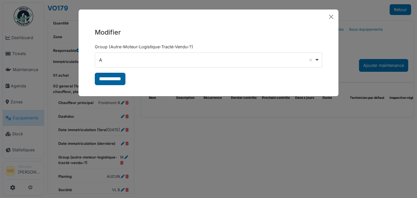
click at [109, 81] on input "**********" at bounding box center [110, 79] width 31 height 12
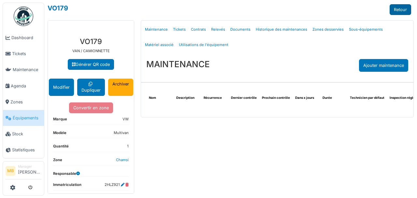
click at [397, 7] on link "Retour" at bounding box center [401, 9] width 22 height 11
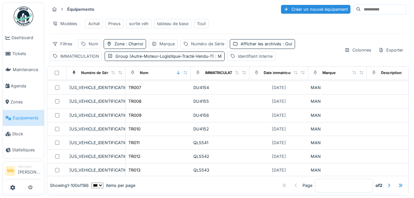
scroll to position [5, 0]
click at [386, 182] on div at bounding box center [388, 185] width 5 height 6
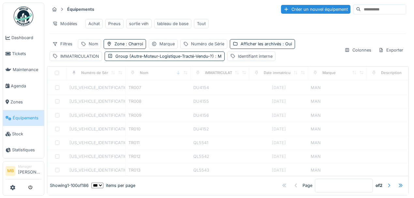
type input "*"
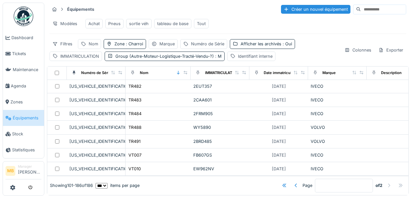
scroll to position [1059, 0]
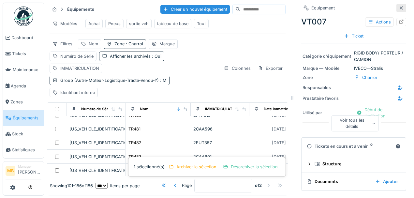
click at [399, 6] on icon at bounding box center [401, 8] width 5 height 4
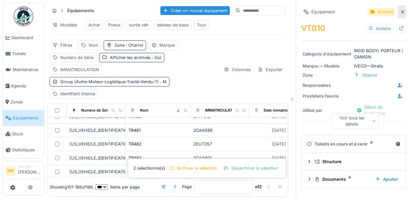
click at [400, 12] on icon at bounding box center [402, 12] width 5 height 4
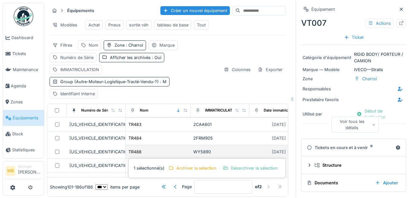
scroll to position [1095, 0]
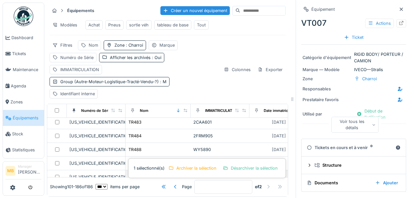
click at [248, 170] on td "FB607GS" at bounding box center [220, 177] width 59 height 14
click at [108, 187] on div "WJME2NN2000374493" at bounding box center [95, 190] width 53 height 6
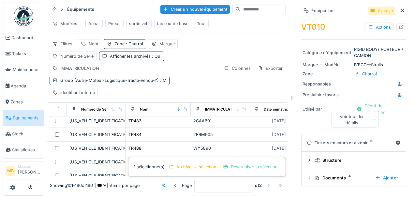
scroll to position [5, 0]
click at [399, 25] on icon at bounding box center [401, 27] width 5 height 4
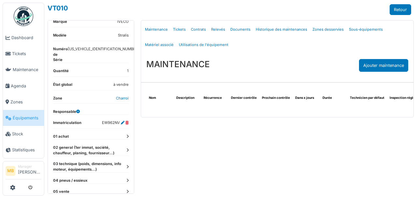
scroll to position [118, 0]
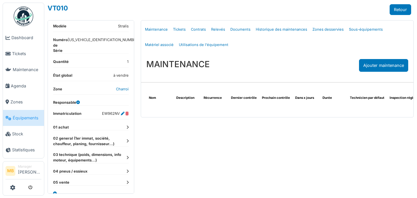
click at [126, 139] on icon at bounding box center [127, 141] width 2 height 4
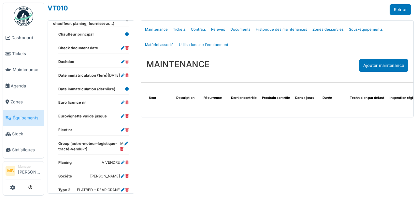
scroll to position [248, 0]
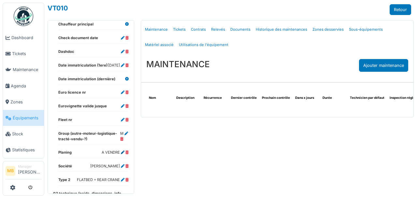
click at [121, 151] on icon at bounding box center [123, 153] width 4 height 4
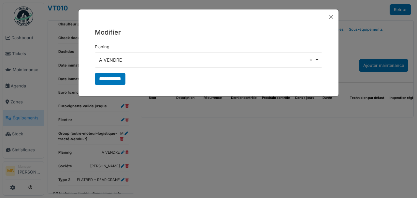
click at [317, 60] on div "A VENDRE Remove item" at bounding box center [209, 59] width 222 height 9
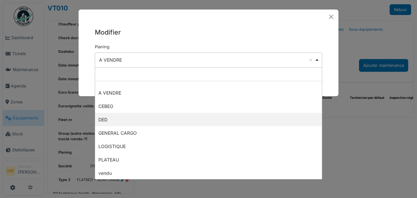
scroll to position [22, 0]
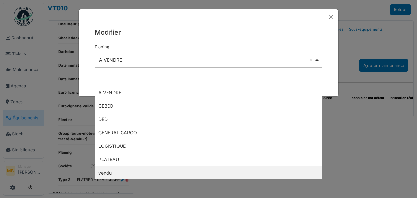
select select "*****"
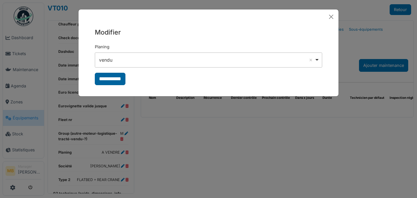
click at [113, 80] on input "**********" at bounding box center [110, 79] width 31 height 12
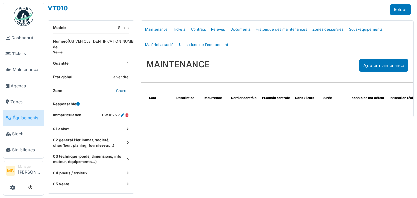
scroll to position [118, 0]
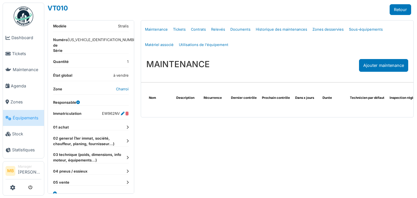
click at [123, 136] on dt "02 general (1er immat, société, chauffeur, planing, fournisseur...)" at bounding box center [91, 141] width 76 height 11
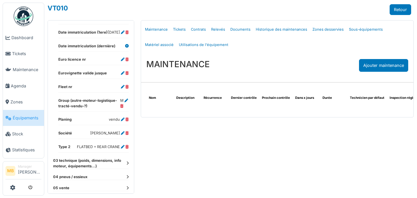
scroll to position [291, 0]
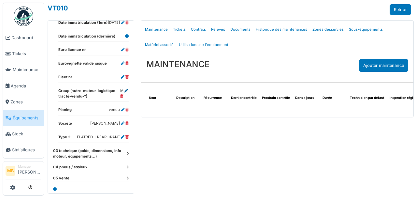
click at [125, 89] on icon at bounding box center [127, 91] width 4 height 4
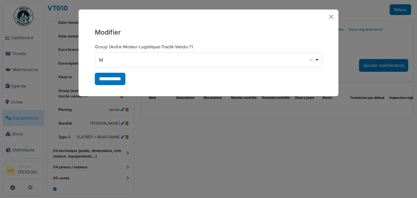
click at [317, 59] on div "M Remove item" at bounding box center [209, 59] width 222 height 9
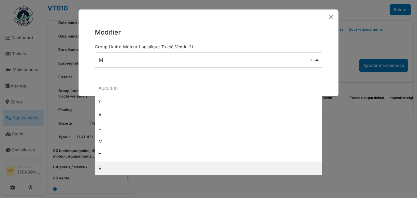
select select "*"
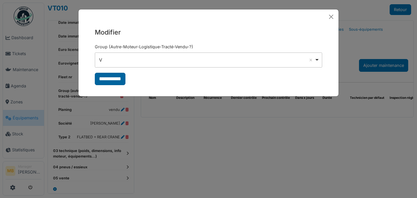
click at [116, 81] on input "**********" at bounding box center [110, 79] width 31 height 12
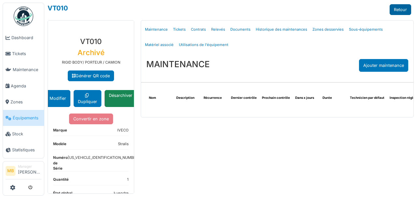
click at [403, 12] on link "Retour" at bounding box center [401, 9] width 22 height 11
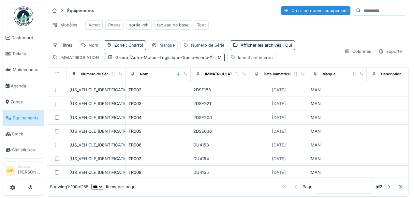
scroll to position [1243, 0]
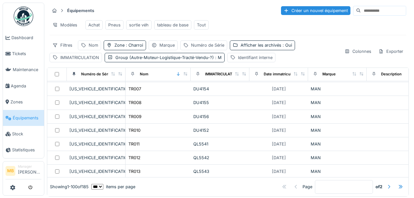
click at [386, 184] on div at bounding box center [388, 187] width 5 height 6
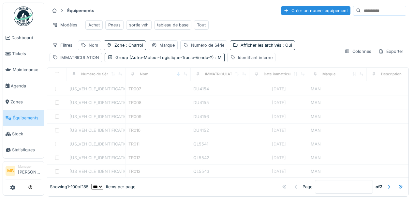
type input "*"
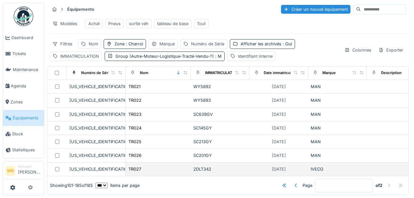
scroll to position [0, 0]
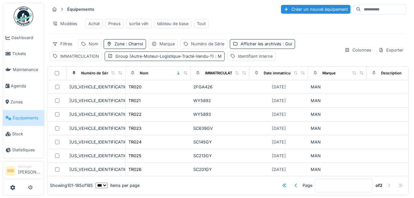
click at [218, 57] on span ": M" at bounding box center [218, 56] width 8 height 5
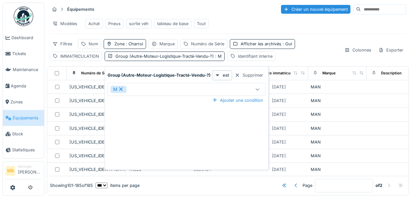
click at [245, 85] on div "M" at bounding box center [187, 89] width 158 height 13
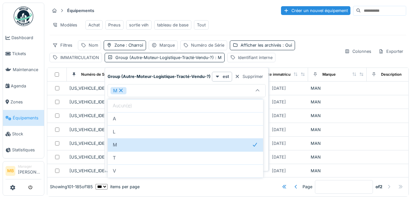
click at [120, 90] on icon at bounding box center [121, 91] width 4 height 4
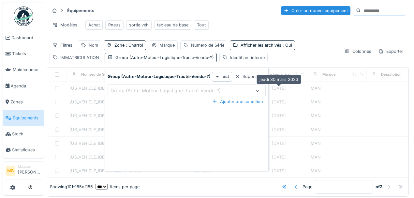
click at [255, 90] on icon at bounding box center [257, 90] width 5 height 4
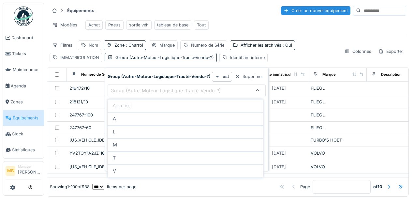
type input "*"
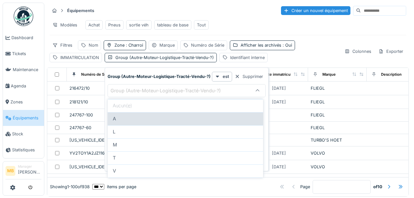
click at [120, 119] on div "A" at bounding box center [185, 118] width 145 height 7
type input "*"
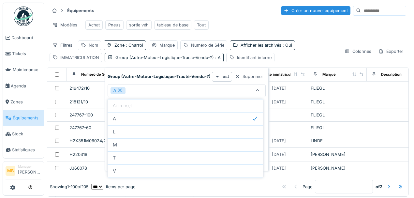
click at [312, 57] on div "Filtres Nom Zone : Charroi Marque Numéro de Série Afficher les archivés : Oui I…" at bounding box center [194, 51] width 289 height 22
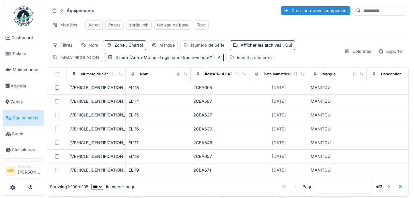
scroll to position [369, 0]
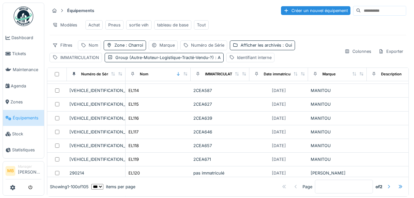
click at [386, 184] on div at bounding box center [388, 187] width 5 height 6
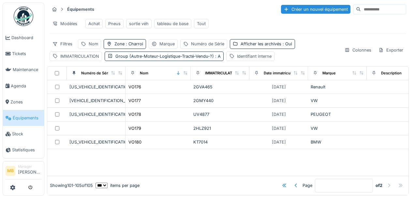
scroll to position [0, 0]
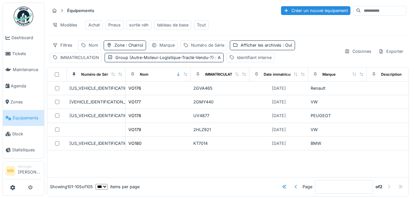
click at [293, 184] on div at bounding box center [295, 187] width 5 height 6
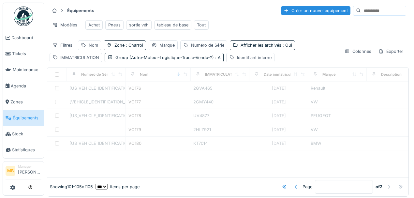
type input "*"
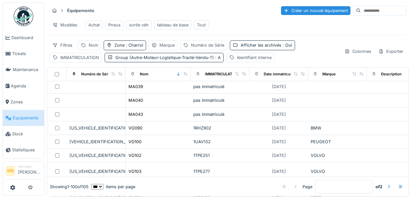
scroll to position [652, 0]
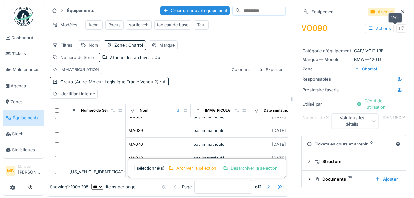
click at [399, 29] on icon at bounding box center [401, 28] width 5 height 4
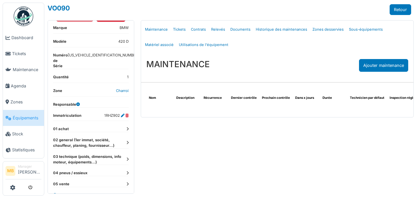
scroll to position [111, 0]
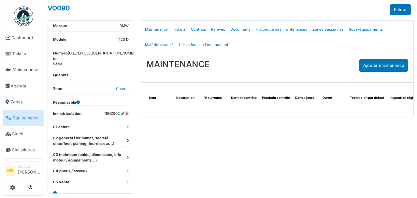
click at [126, 139] on icon at bounding box center [127, 141] width 2 height 4
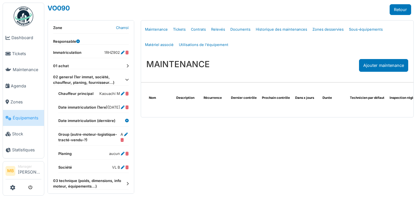
scroll to position [198, 0]
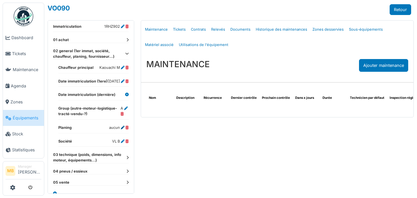
click at [121, 126] on icon at bounding box center [123, 128] width 4 height 4
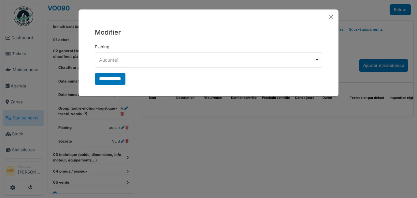
click at [312, 57] on div "Aucun(e) Remove item" at bounding box center [206, 59] width 215 height 7
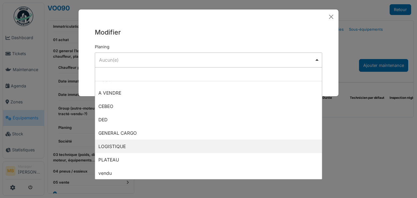
scroll to position [22, 0]
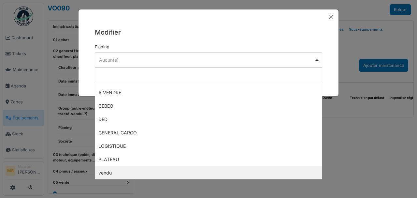
select select "*****"
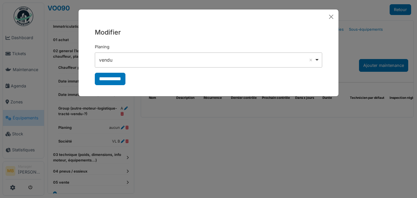
click at [117, 79] on input "**********" at bounding box center [110, 79] width 31 height 12
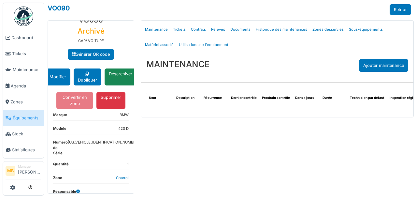
scroll to position [87, 0]
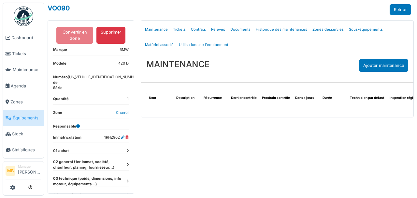
click at [126, 163] on icon at bounding box center [127, 165] width 2 height 4
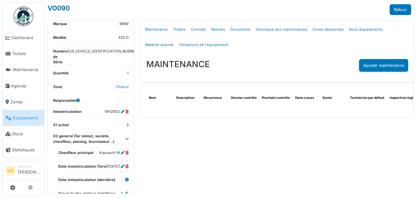
scroll to position [152, 0]
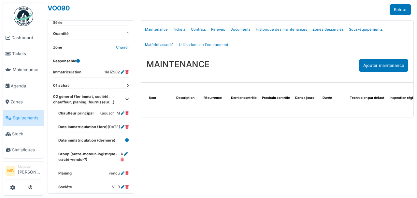
click at [124, 152] on icon at bounding box center [126, 154] width 4 height 4
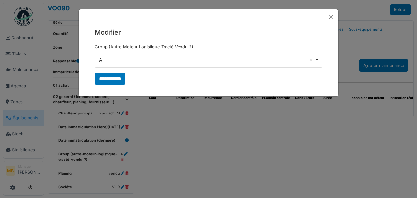
click at [317, 60] on div "A Remove item" at bounding box center [209, 59] width 222 height 9
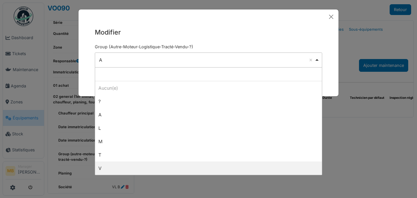
select select "*"
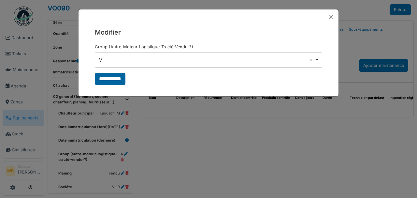
click at [111, 76] on input "**********" at bounding box center [110, 79] width 31 height 12
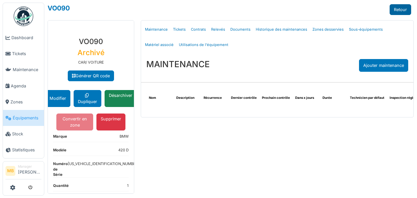
click at [406, 8] on link "Retour" at bounding box center [401, 9] width 22 height 11
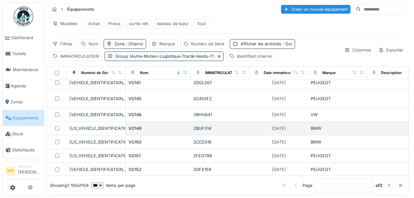
scroll to position [1108, 0]
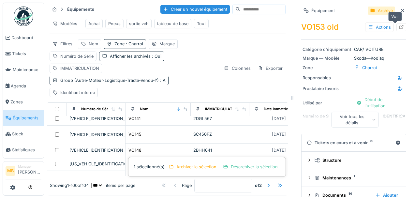
click at [399, 25] on icon at bounding box center [401, 27] width 5 height 4
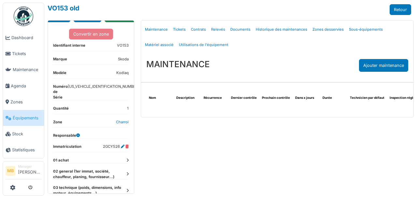
scroll to position [87, 0]
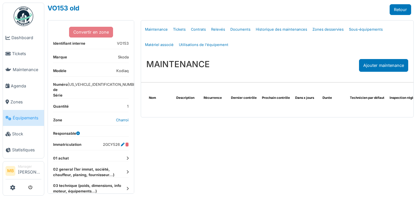
click at [126, 170] on icon at bounding box center [127, 172] width 2 height 4
click at [125, 170] on icon at bounding box center [127, 172] width 4 height 4
click at [126, 170] on icon at bounding box center [127, 172] width 2 height 4
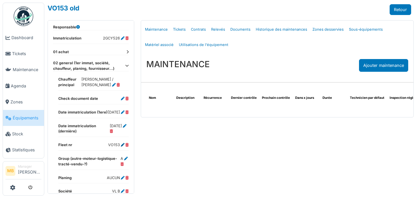
scroll to position [217, 0]
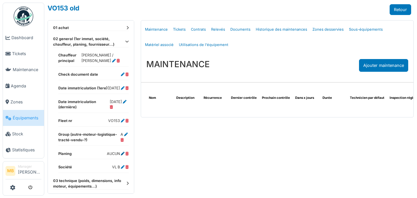
click at [121, 152] on icon at bounding box center [123, 154] width 4 height 4
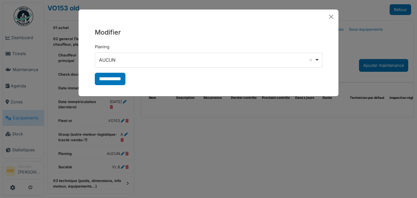
click at [317, 60] on div "AUCUN Remove item" at bounding box center [209, 59] width 222 height 9
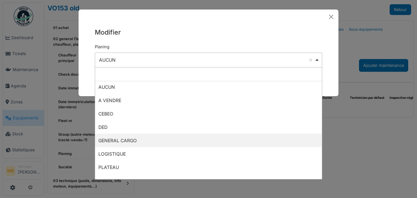
scroll to position [22, 0]
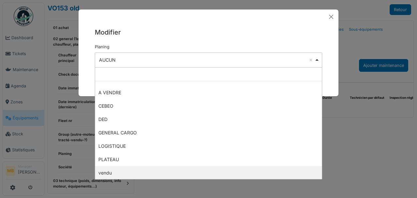
select select "*****"
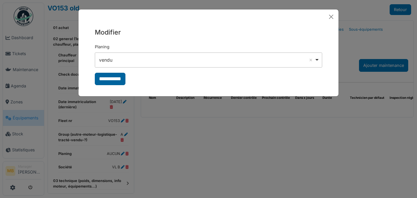
click at [113, 79] on input "**********" at bounding box center [110, 79] width 31 height 12
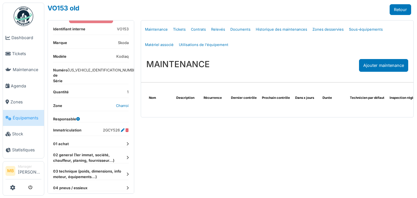
scroll to position [118, 0]
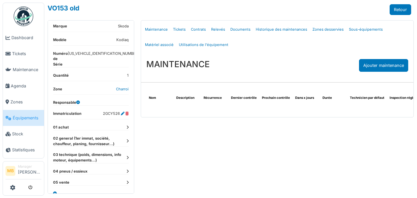
click at [126, 139] on icon at bounding box center [127, 141] width 2 height 4
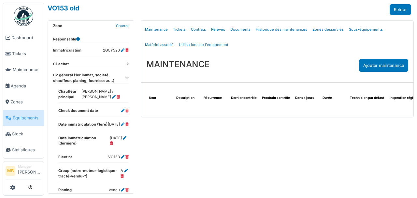
scroll to position [183, 0]
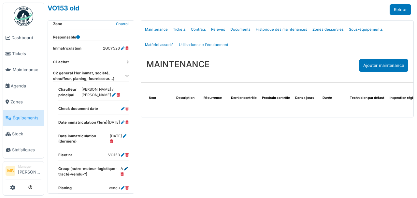
click at [124, 167] on icon at bounding box center [126, 169] width 4 height 4
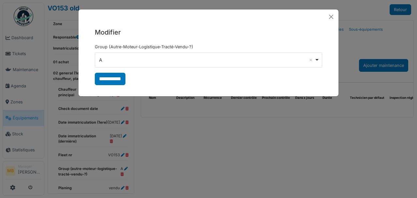
click at [316, 61] on div "A Remove item" at bounding box center [209, 59] width 222 height 9
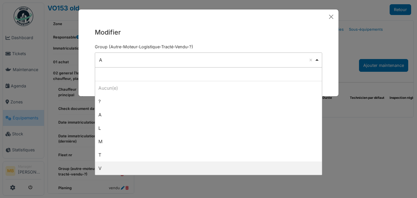
select select "*"
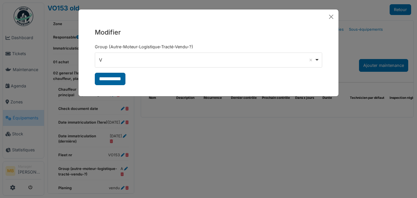
click at [109, 79] on input "**********" at bounding box center [110, 79] width 31 height 12
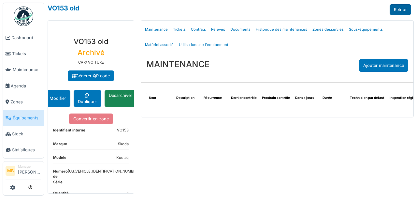
click at [395, 10] on link "Retour" at bounding box center [401, 9] width 22 height 11
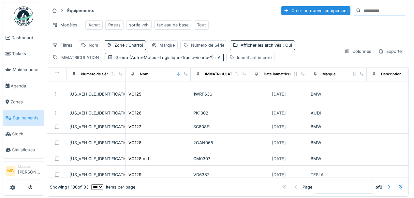
scroll to position [869, 0]
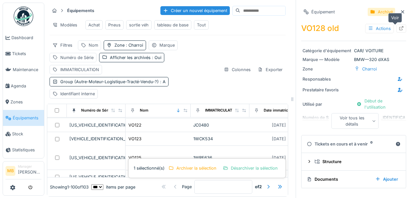
click at [398, 29] on div at bounding box center [401, 28] width 10 height 8
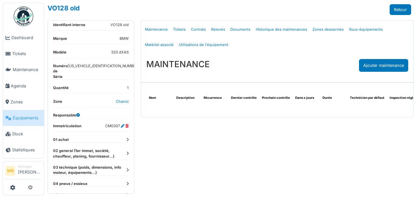
scroll to position [124, 0]
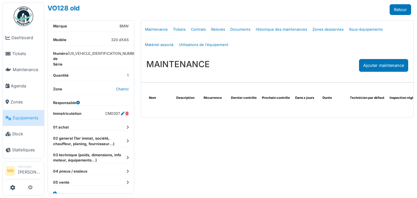
click at [126, 139] on icon at bounding box center [127, 141] width 2 height 4
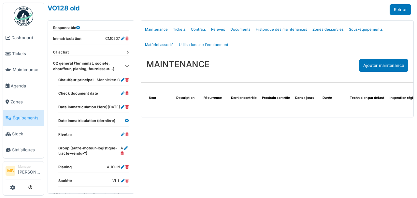
scroll to position [211, 0]
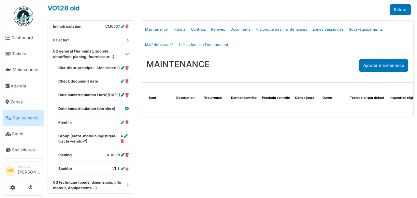
click at [120, 152] on dd "AUCUN" at bounding box center [118, 155] width 22 height 6
click at [121, 153] on icon at bounding box center [123, 155] width 4 height 4
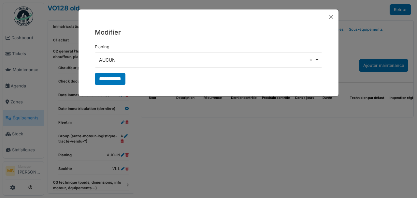
click at [316, 59] on div "AUCUN Remove item" at bounding box center [209, 59] width 222 height 9
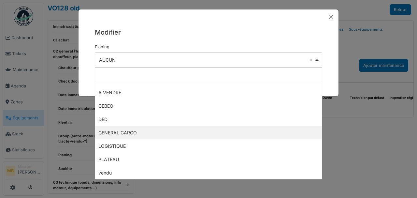
scroll to position [22, 0]
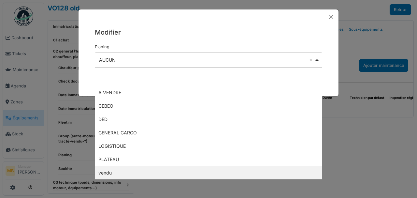
select select "*****"
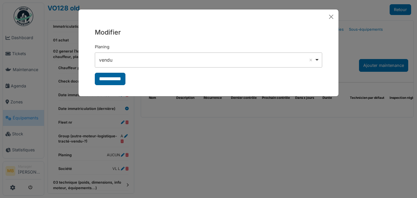
click at [114, 80] on input "**********" at bounding box center [110, 79] width 31 height 12
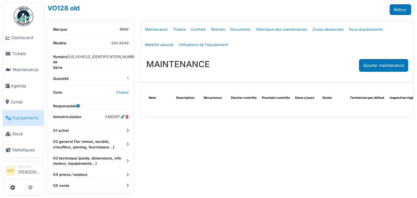
scroll to position [124, 0]
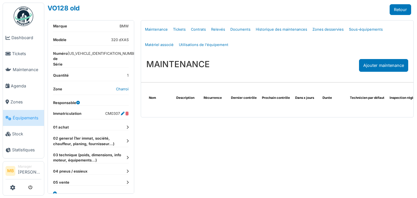
click at [126, 139] on icon at bounding box center [127, 141] width 2 height 4
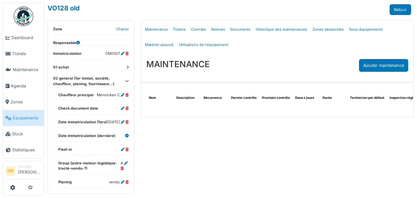
scroll to position [189, 0]
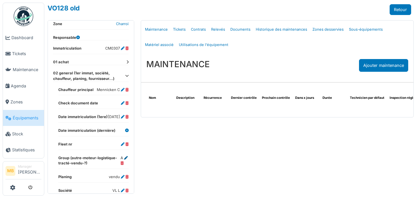
click at [124, 156] on icon at bounding box center [126, 158] width 4 height 4
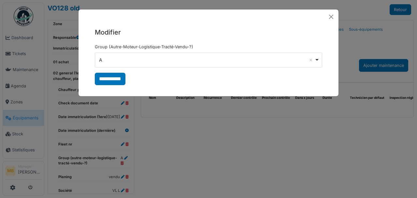
click at [319, 60] on div "A Remove item" at bounding box center [209, 59] width 222 height 9
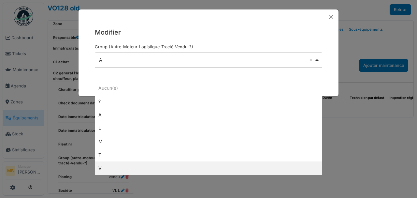
select select "*"
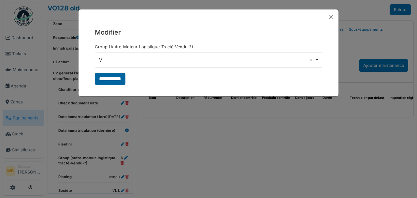
click at [111, 81] on input "**********" at bounding box center [110, 79] width 31 height 12
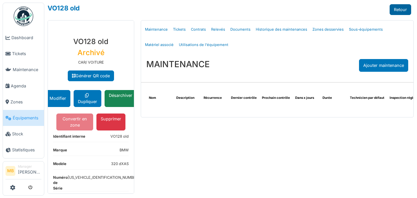
click at [394, 10] on link "Retour" at bounding box center [401, 9] width 22 height 11
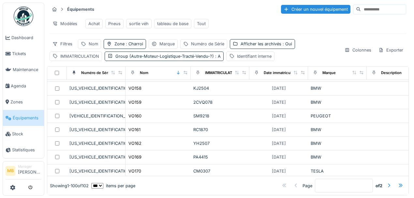
scroll to position [1284, 0]
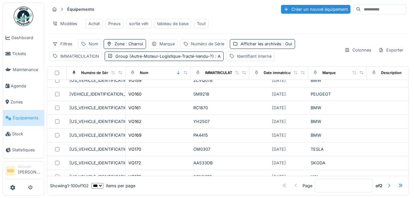
click at [386, 182] on div at bounding box center [388, 185] width 5 height 6
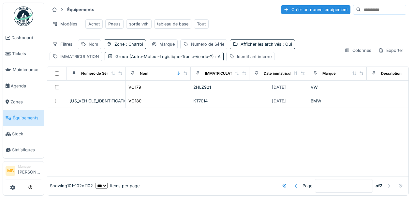
scroll to position [0, 0]
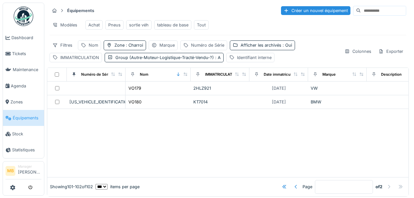
click at [293, 184] on div at bounding box center [295, 187] width 5 height 6
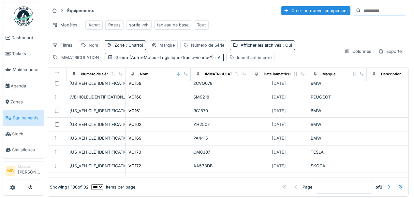
scroll to position [1284, 0]
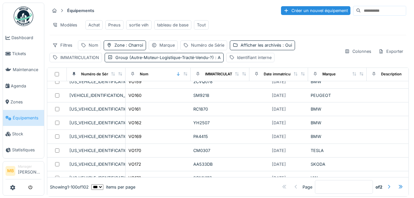
click at [386, 184] on div at bounding box center [388, 187] width 5 height 6
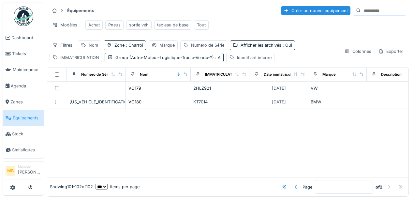
scroll to position [0, 0]
click at [293, 184] on div at bounding box center [295, 187] width 5 height 6
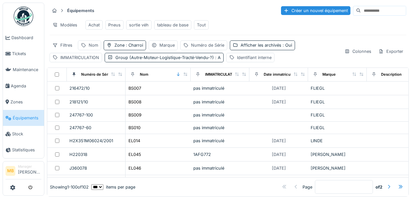
click at [386, 184] on div at bounding box center [388, 187] width 5 height 6
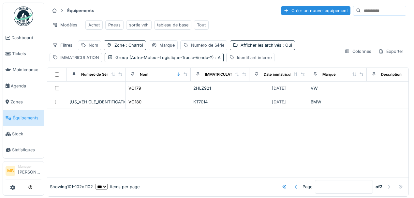
click at [293, 184] on div at bounding box center [295, 187] width 5 height 6
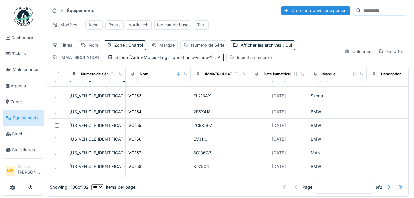
scroll to position [1195, 0]
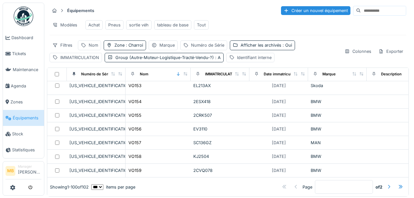
click at [386, 184] on div at bounding box center [388, 187] width 5 height 6
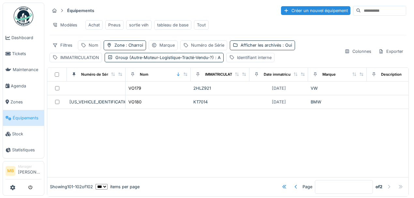
scroll to position [0, 0]
click at [293, 184] on div at bounding box center [295, 187] width 5 height 6
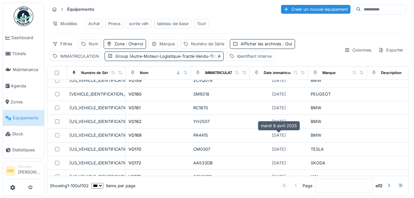
scroll to position [5, 0]
click at [386, 182] on div at bounding box center [388, 185] width 5 height 6
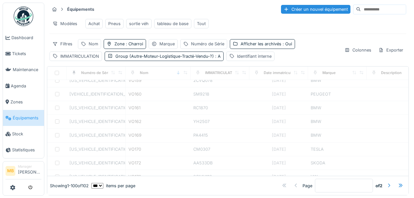
type input "*"
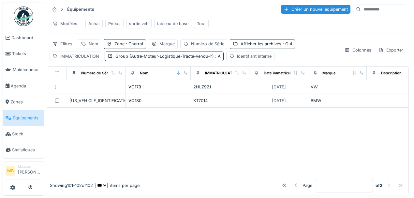
scroll to position [0, 0]
